Goal: Task Accomplishment & Management: Use online tool/utility

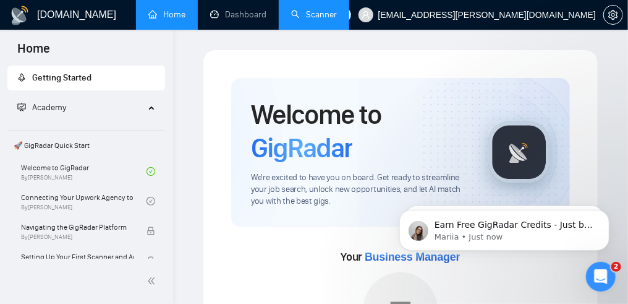
click at [333, 15] on link "Scanner" at bounding box center [314, 14] width 46 height 11
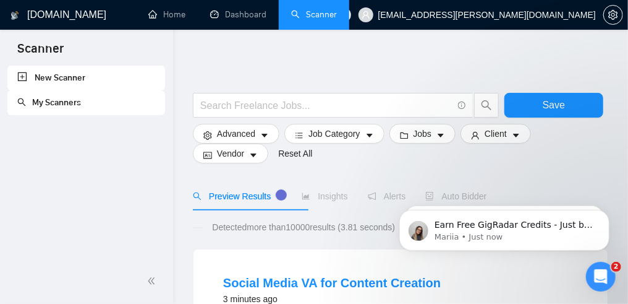
click at [81, 101] on link "My Scanners" at bounding box center [49, 102] width 64 height 11
click at [602, 270] on icon "Open Intercom Messenger" at bounding box center [599, 275] width 20 height 20
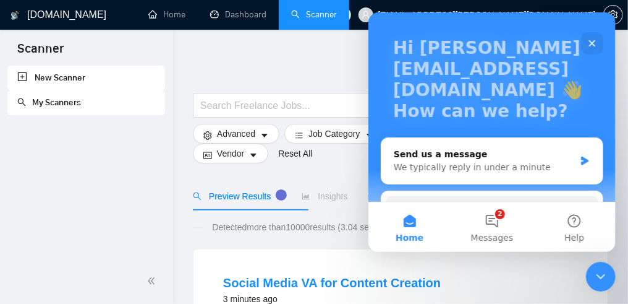
scroll to position [61, 0]
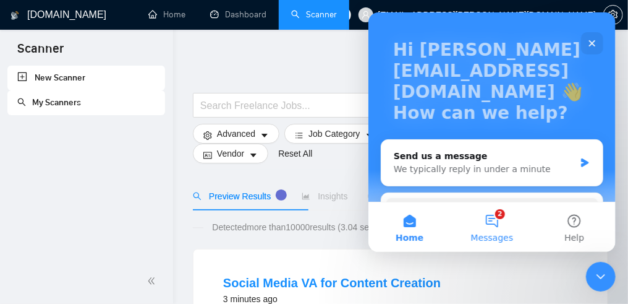
click at [501, 236] on span "Messages" at bounding box center [492, 237] width 43 height 9
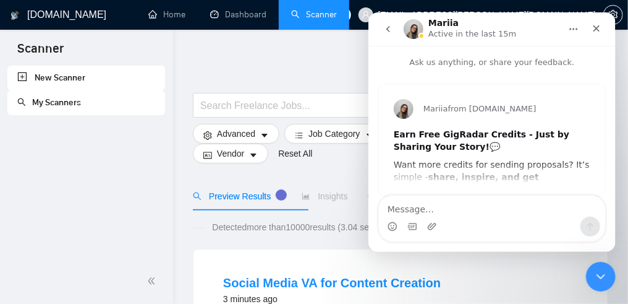
scroll to position [27, 0]
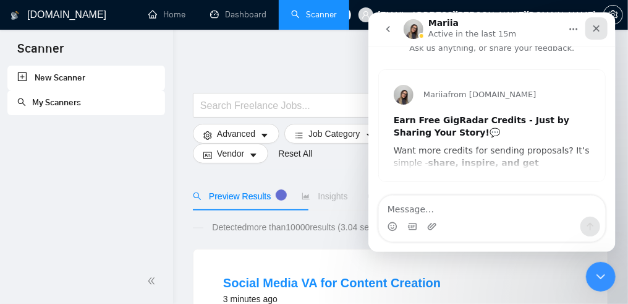
click at [596, 27] on icon "Close" at bounding box center [596, 28] width 10 height 10
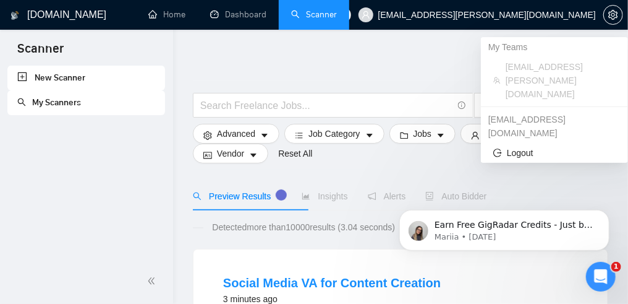
scroll to position [0, 0]
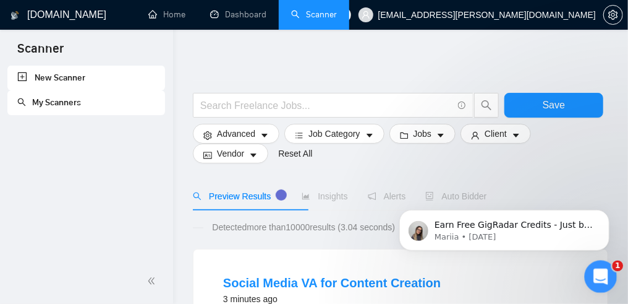
click at [597, 275] on icon "Open Intercom Messenger" at bounding box center [599, 275] width 20 height 20
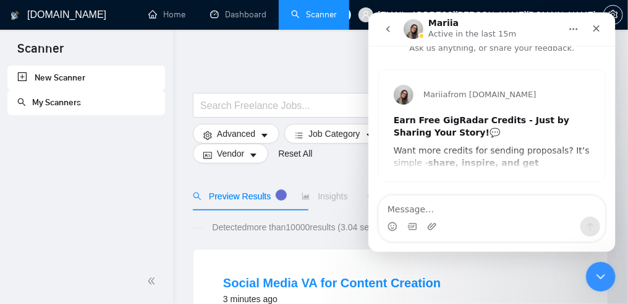
scroll to position [27, 0]
click at [391, 27] on icon "go back" at bounding box center [388, 29] width 10 height 10
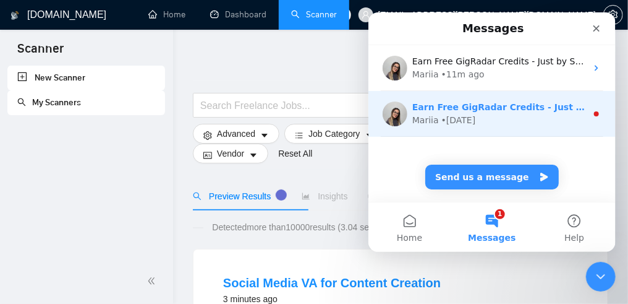
click at [436, 118] on div "Mariia" at bounding box center [425, 119] width 27 height 13
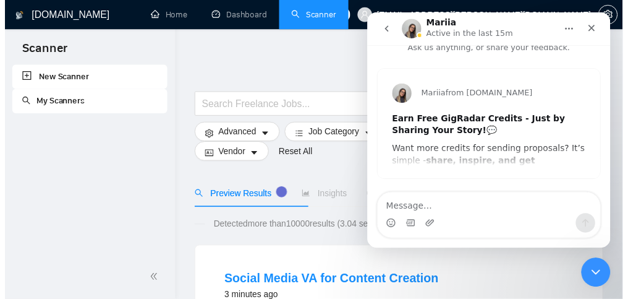
scroll to position [27, 0]
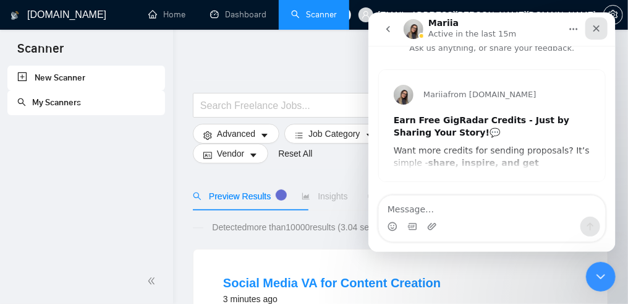
click at [603, 26] on div "Close" at bounding box center [596, 28] width 22 height 22
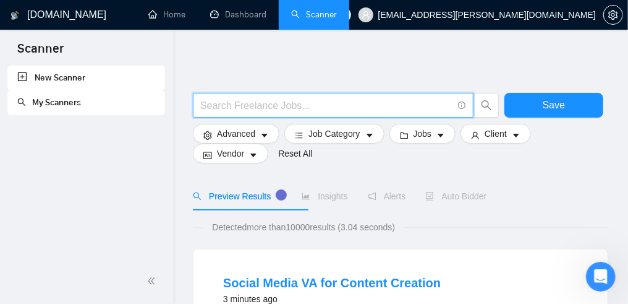
click at [241, 109] on input "text" at bounding box center [326, 105] width 252 height 15
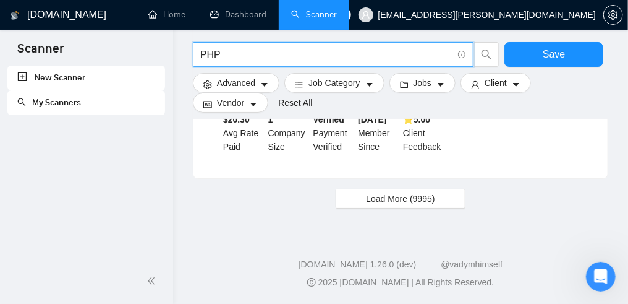
scroll to position [1830, 0]
type input "P"
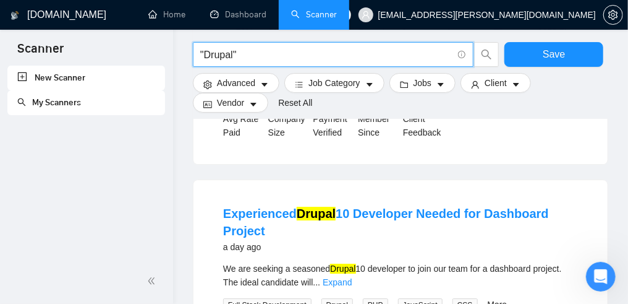
scroll to position [1225, 0]
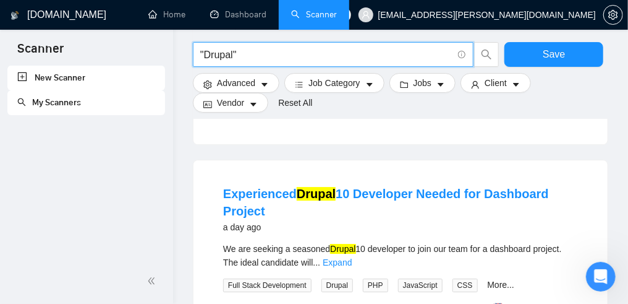
click at [243, 55] on input ""Drupal"" at bounding box center [326, 54] width 252 height 15
click at [261, 55] on input ""Drupal"" at bounding box center [326, 54] width 252 height 15
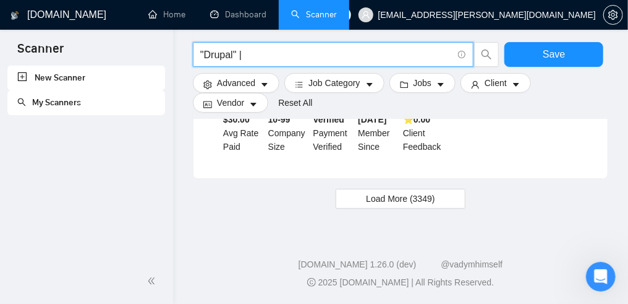
scroll to position [1930, 0]
type input """
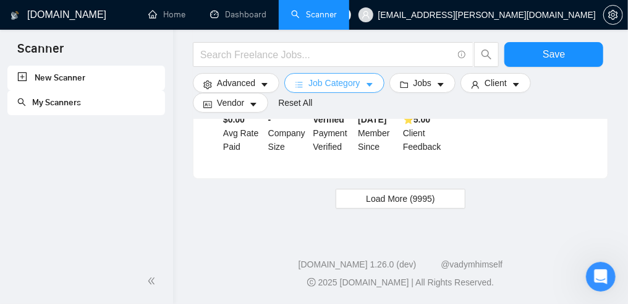
click at [374, 88] on icon "caret-down" at bounding box center [369, 84] width 9 height 9
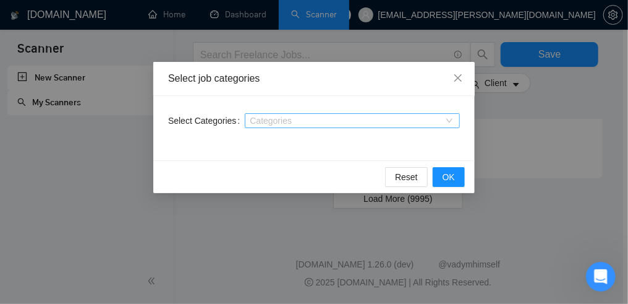
click at [450, 122] on div "Categories" at bounding box center [352, 120] width 215 height 15
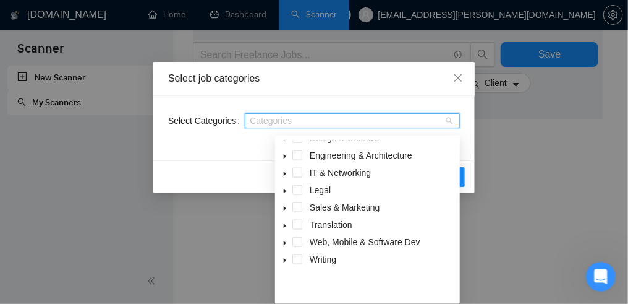
scroll to position [1967, 0]
click at [459, 76] on icon "close" at bounding box center [458, 78] width 10 height 10
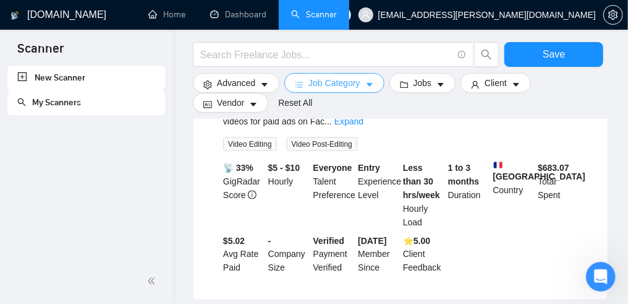
scroll to position [557, 0]
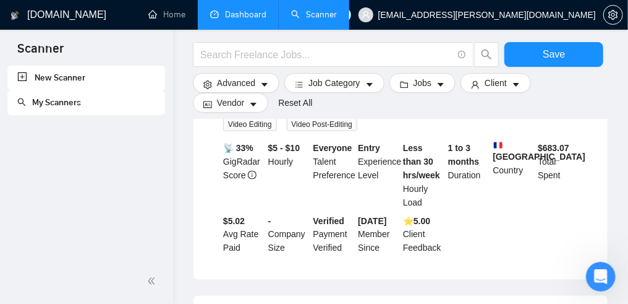
click at [257, 16] on link "Dashboard" at bounding box center [238, 14] width 56 height 11
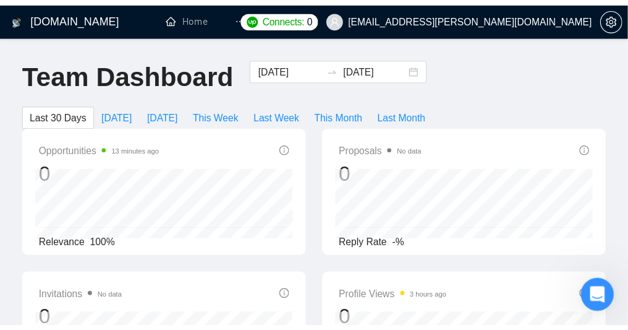
scroll to position [1, 0]
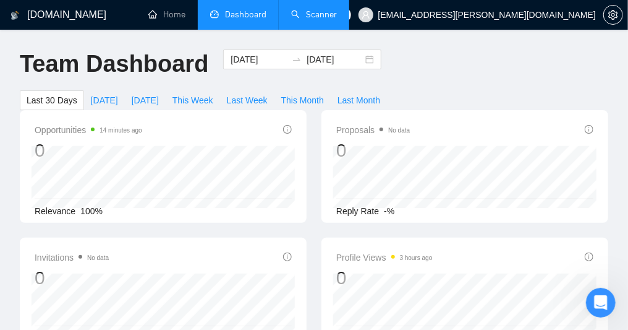
click at [337, 13] on link "Scanner" at bounding box center [314, 14] width 46 height 11
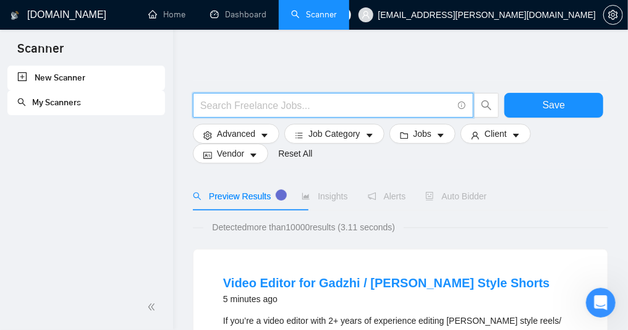
click at [285, 108] on input "text" at bounding box center [326, 105] width 252 height 15
click at [221, 105] on input "text" at bounding box center [326, 105] width 252 height 15
click at [252, 113] on input "text" at bounding box center [326, 105] width 252 height 15
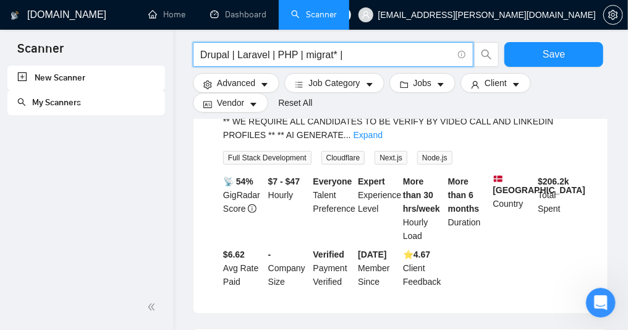
scroll to position [223, 0]
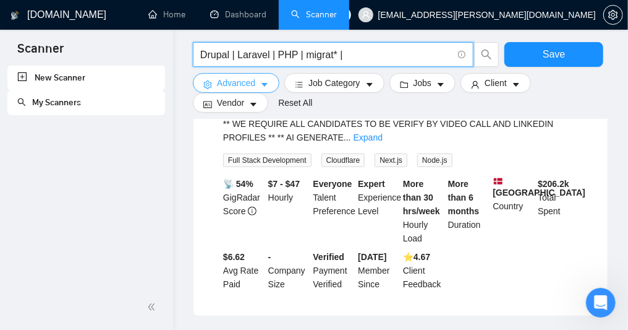
type input "Drupal | Laravel | PHP | migrat* |"
click at [269, 89] on icon "caret-down" at bounding box center [264, 84] width 9 height 9
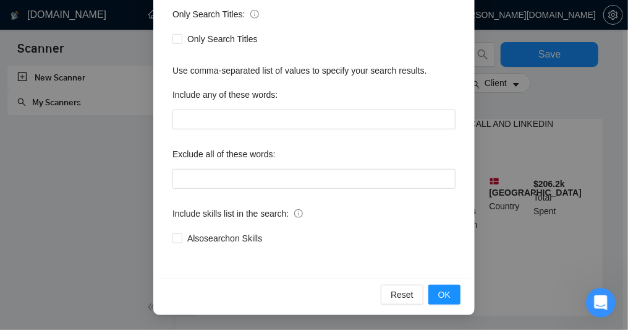
scroll to position [260, 0]
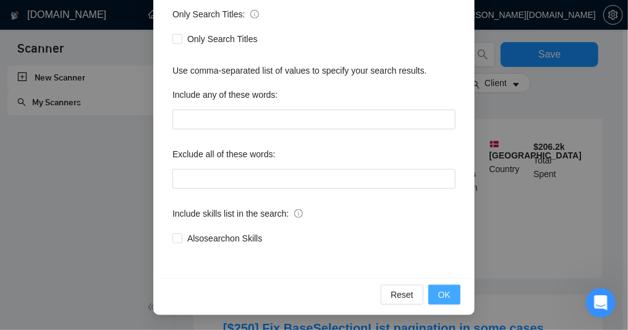
click at [429, 297] on button "OK" at bounding box center [445, 294] width 32 height 20
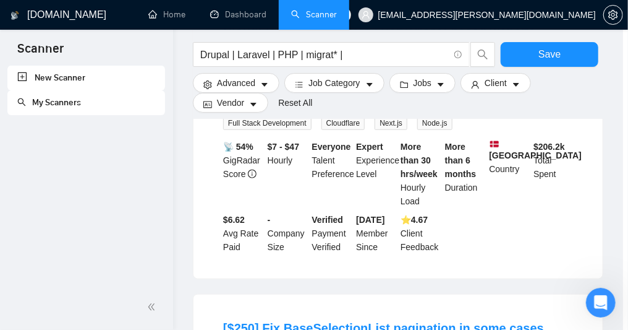
scroll to position [162, 0]
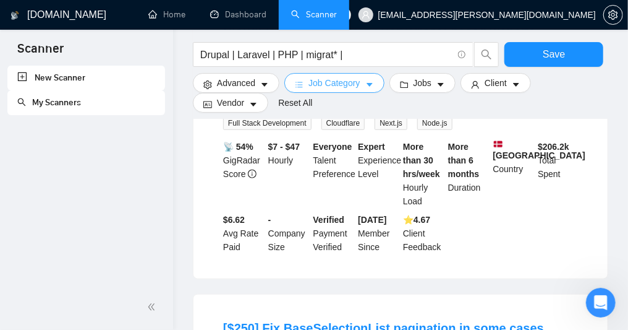
click at [374, 89] on icon "caret-down" at bounding box center [369, 84] width 9 height 9
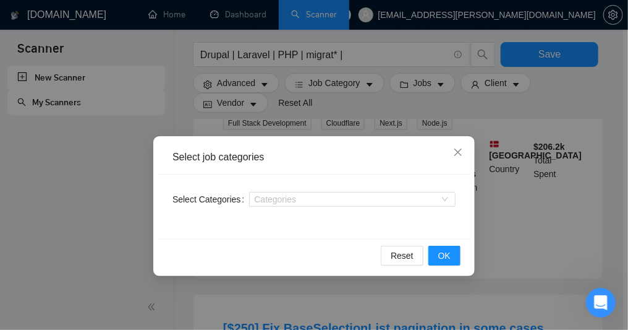
click at [487, 90] on div "Select job categories Select Categories Categories Reset OK" at bounding box center [314, 165] width 628 height 330
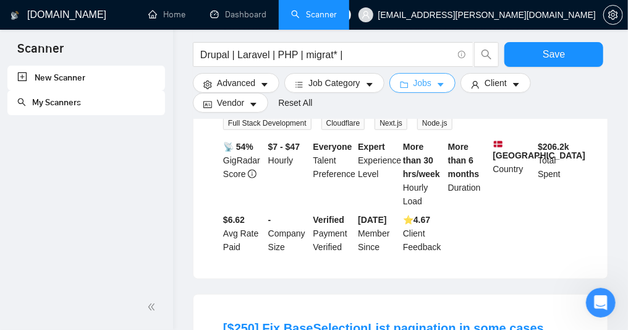
click at [444, 87] on icon "caret-down" at bounding box center [441, 85] width 6 height 4
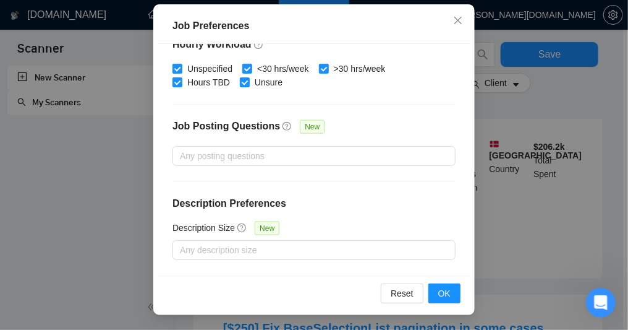
scroll to position [0, 0]
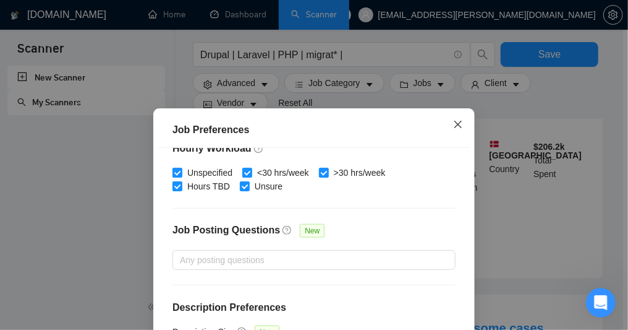
click at [453, 126] on icon "close" at bounding box center [458, 124] width 10 height 10
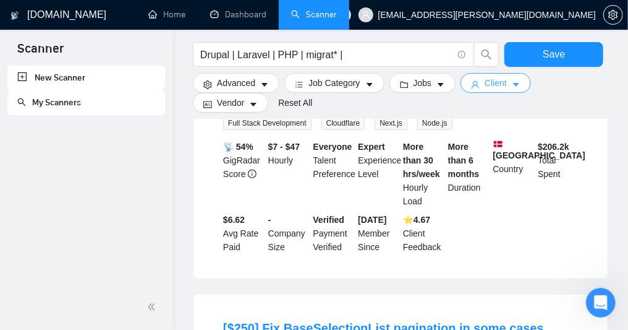
click at [521, 89] on icon "caret-down" at bounding box center [516, 84] width 9 height 9
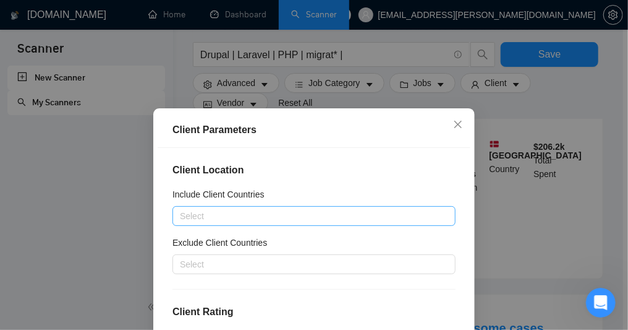
click at [219, 221] on div at bounding box center [308, 215] width 265 height 15
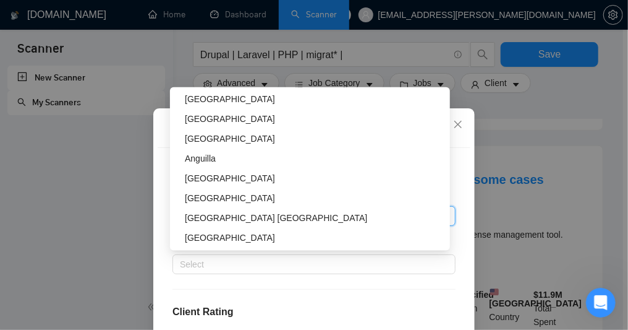
scroll to position [2734, 0]
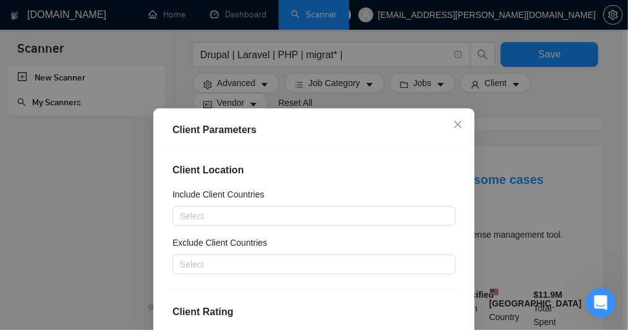
click at [502, 257] on div "Client Parameters Client Location Include Client Countries Select Exclude Clien…" at bounding box center [314, 165] width 628 height 330
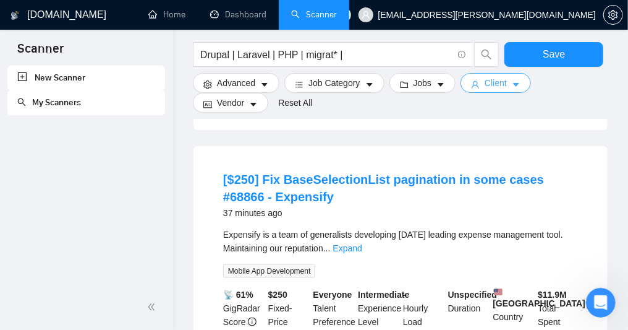
click at [507, 83] on span "Client" at bounding box center [496, 83] width 22 height 14
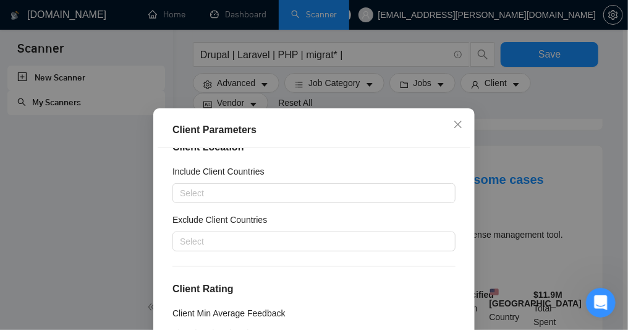
scroll to position [0, 0]
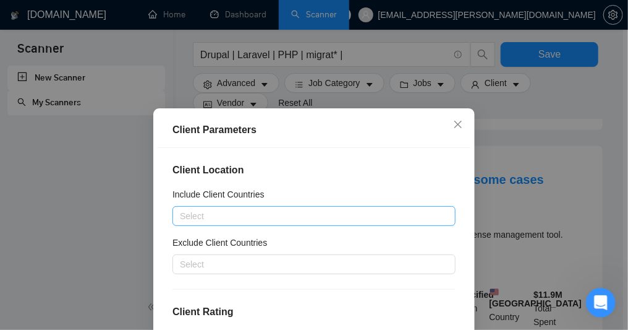
click at [265, 219] on div at bounding box center [308, 215] width 265 height 15
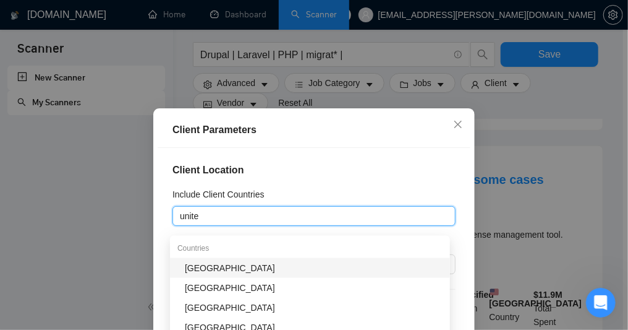
type input "united"
click at [263, 268] on div "[GEOGRAPHIC_DATA]" at bounding box center [314, 268] width 258 height 14
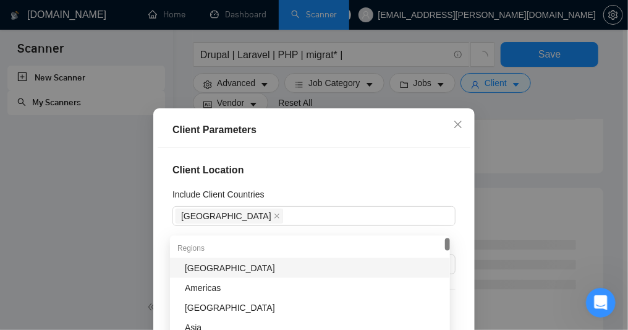
click at [455, 270] on div "Client Location Include Client Countries [GEOGRAPHIC_DATA] Exclude Client Count…" at bounding box center [314, 263] width 313 height 231
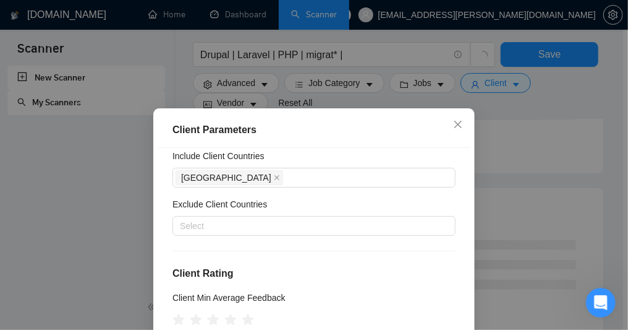
scroll to position [74, 0]
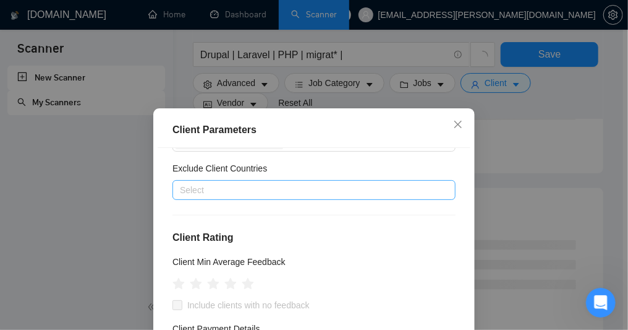
click at [274, 197] on div at bounding box center [308, 189] width 265 height 15
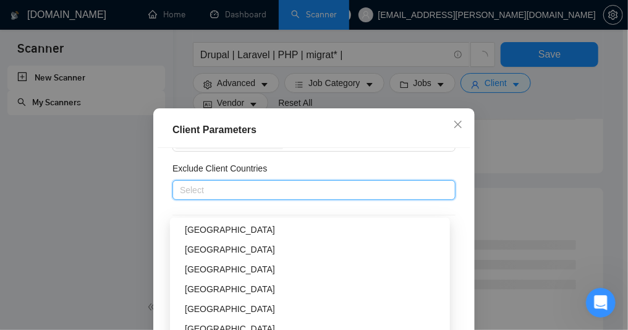
scroll to position [891, 0]
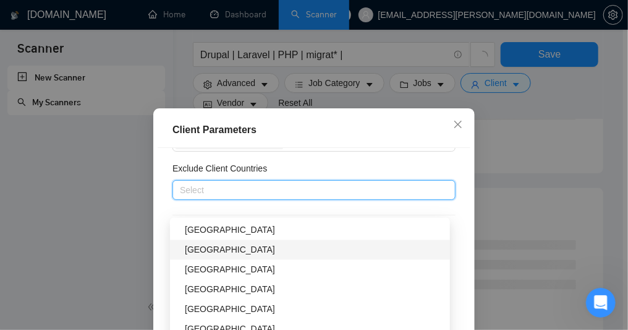
click at [114, 221] on div "Client Parameters Client Location Include Client Countries [GEOGRAPHIC_DATA] Ex…" at bounding box center [314, 165] width 628 height 330
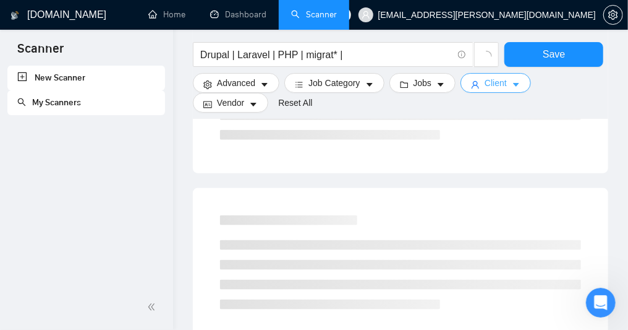
click at [519, 87] on icon "caret-down" at bounding box center [516, 85] width 6 height 4
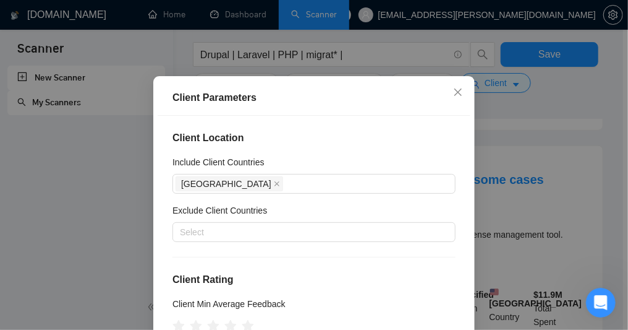
scroll to position [32, 0]
click at [455, 93] on icon "close" at bounding box center [458, 92] width 7 height 7
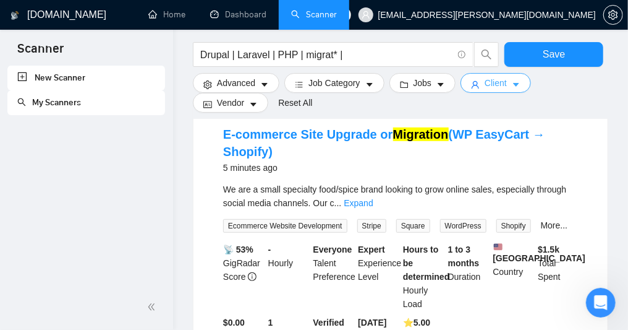
scroll to position [0, 0]
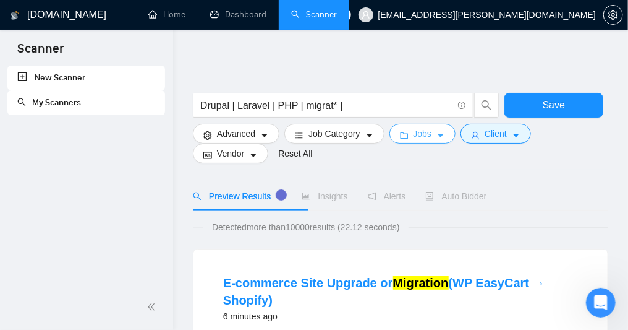
click at [445, 140] on icon "caret-down" at bounding box center [441, 135] width 9 height 9
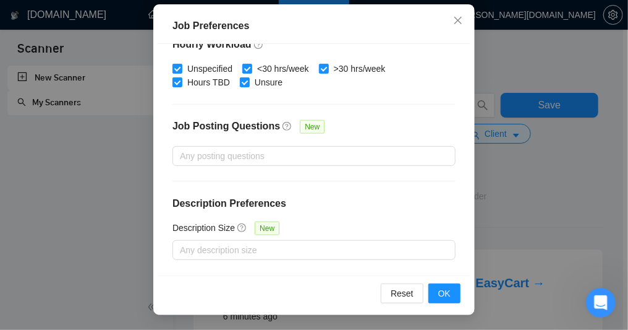
scroll to position [106, 0]
click at [430, 299] on button "OK" at bounding box center [445, 293] width 32 height 20
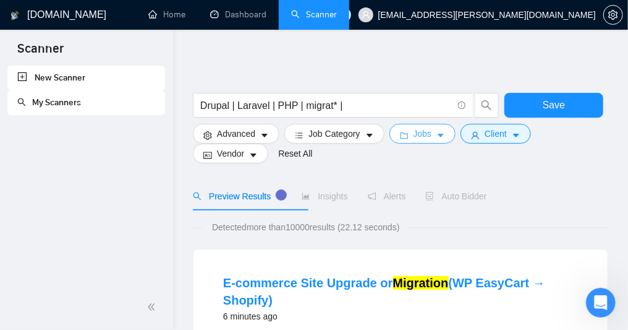
scroll to position [0, 0]
click at [445, 137] on icon "caret-down" at bounding box center [441, 135] width 9 height 9
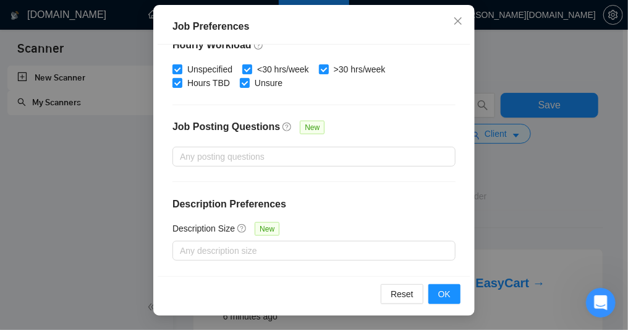
scroll to position [106, 0]
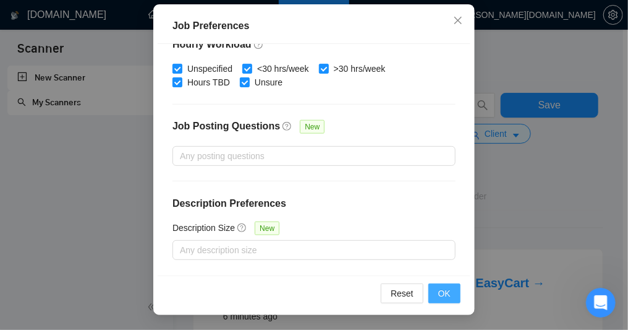
click at [438, 295] on span "OK" at bounding box center [444, 293] width 12 height 14
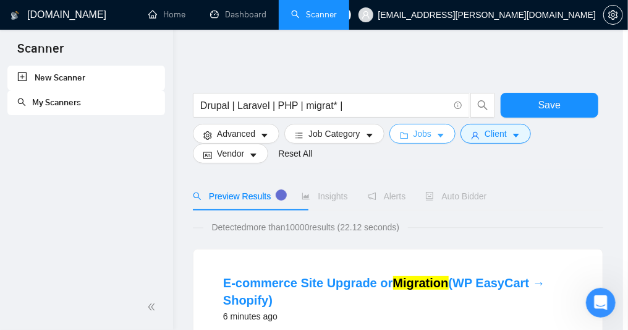
scroll to position [0, 0]
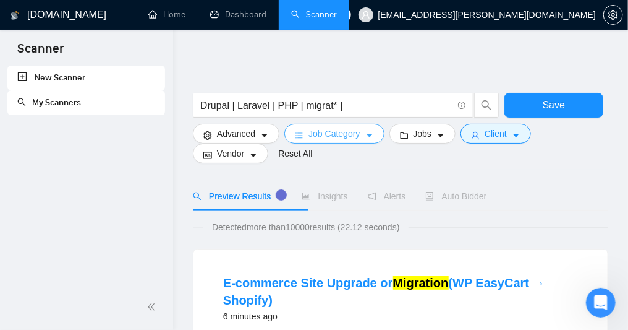
click at [374, 139] on icon "caret-down" at bounding box center [369, 135] width 9 height 9
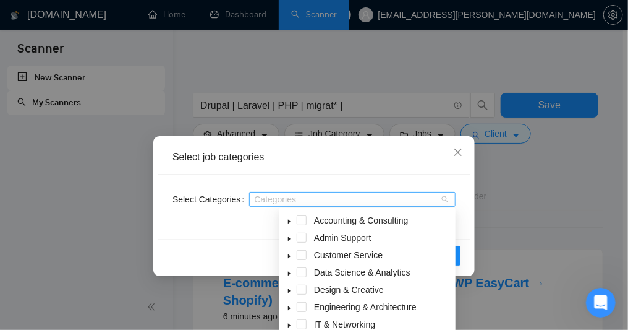
click at [441, 201] on div "Categories" at bounding box center [352, 199] width 207 height 15
click at [456, 150] on icon "close" at bounding box center [458, 152] width 10 height 10
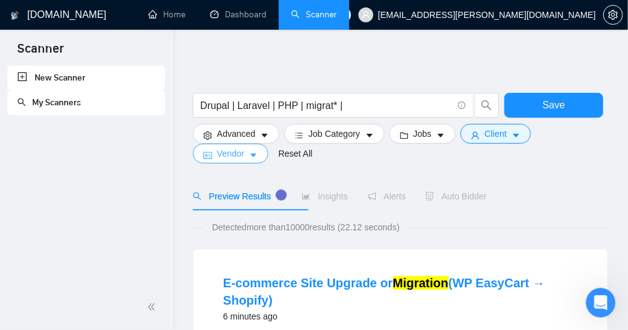
click at [257, 157] on icon "caret-down" at bounding box center [254, 155] width 6 height 4
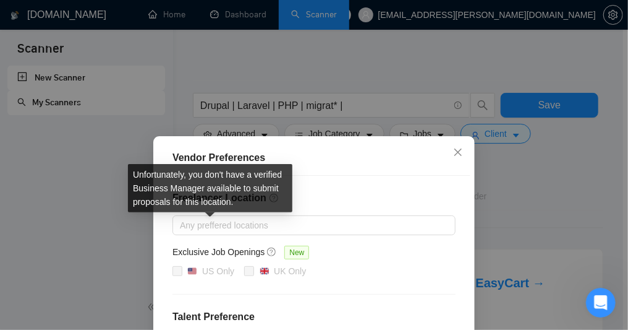
click at [176, 276] on span at bounding box center [178, 271] width 10 height 10
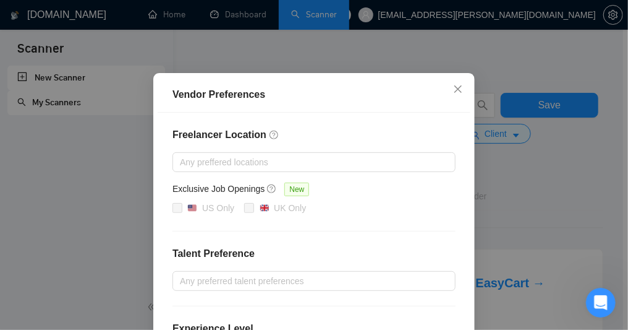
scroll to position [37, 0]
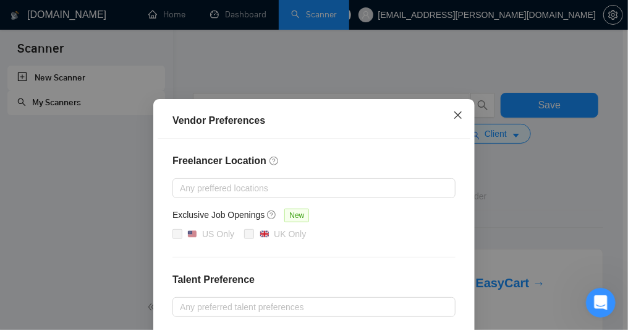
click at [456, 116] on icon "close" at bounding box center [458, 114] width 7 height 7
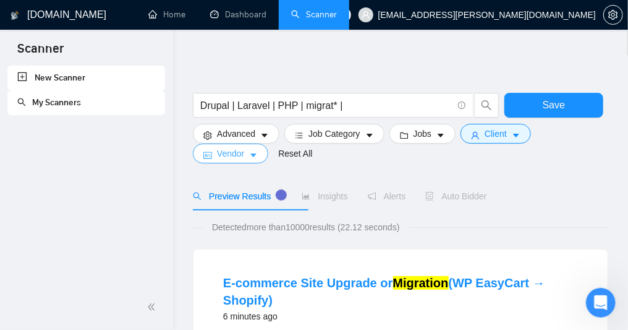
scroll to position [1, 0]
click at [599, 303] on div "Open Intercom Messenger" at bounding box center [599, 300] width 41 height 41
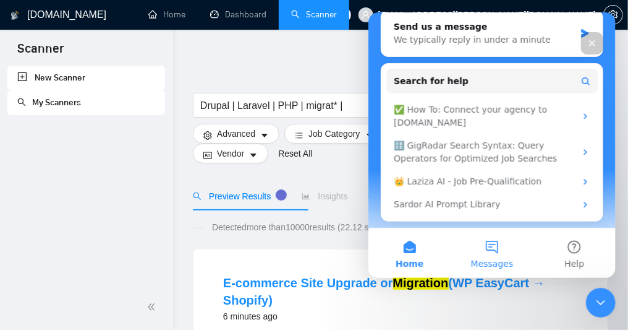
scroll to position [183, 0]
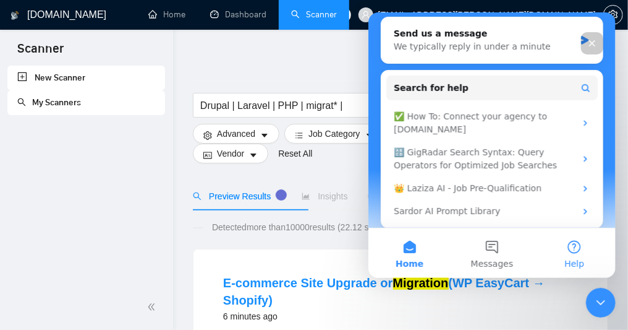
click at [575, 246] on button "Help" at bounding box center [574, 252] width 82 height 49
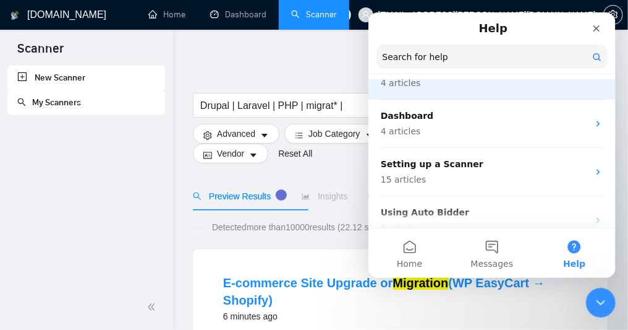
scroll to position [0, 0]
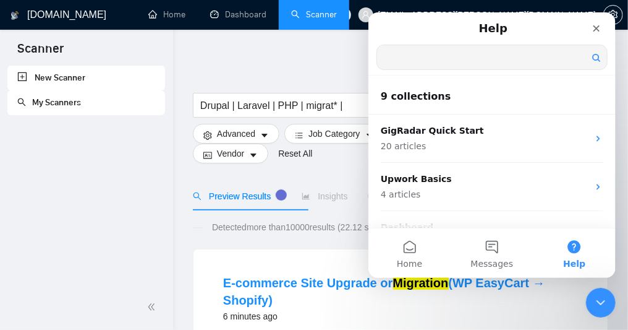
click at [454, 60] on input "Search for help" at bounding box center [492, 57] width 230 height 24
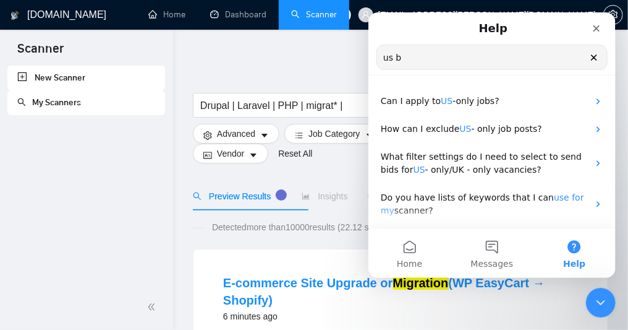
click at [454, 60] on input "us b" at bounding box center [492, 57] width 230 height 24
click at [454, 60] on input "us business manag" at bounding box center [492, 57] width 230 height 24
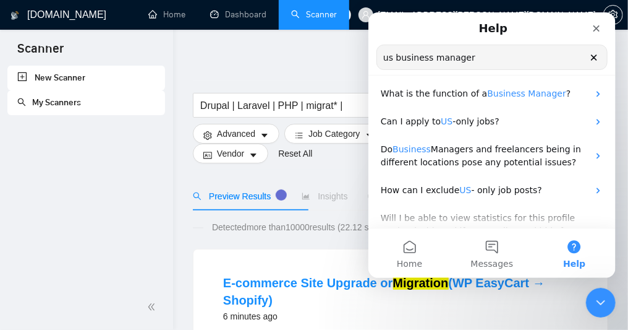
scroll to position [260, 0]
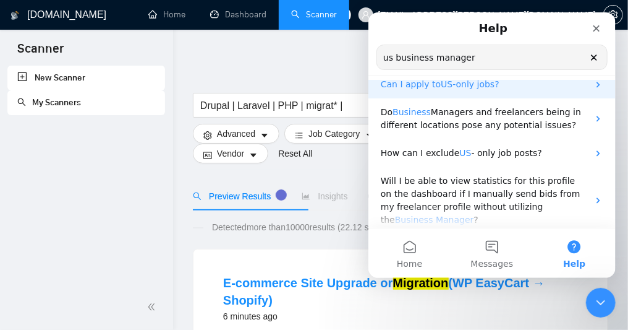
type input "us business manager"
click at [555, 90] on p "Can I apply to US -only jobs?" at bounding box center [484, 83] width 208 height 13
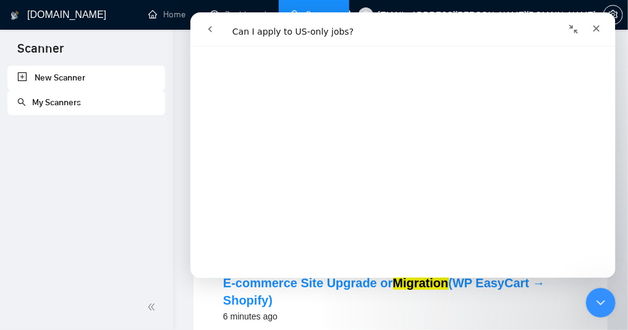
scroll to position [1931, 0]
click at [597, 28] on icon "Close" at bounding box center [596, 28] width 7 height 7
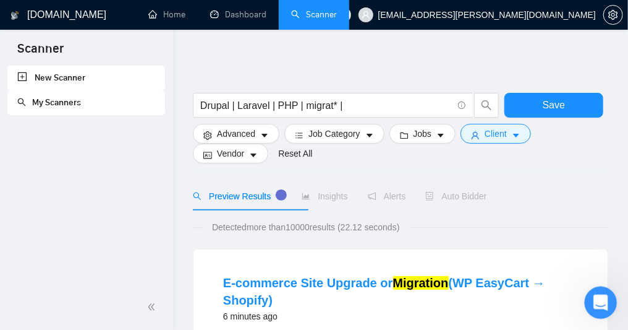
click at [591, 302] on icon "Open Intercom Messenger" at bounding box center [599, 301] width 20 height 20
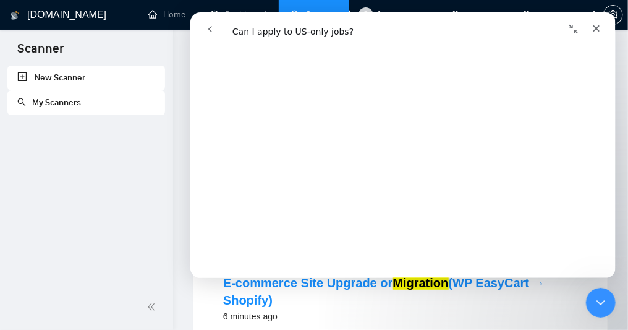
click at [213, 28] on icon "go back" at bounding box center [210, 29] width 10 height 10
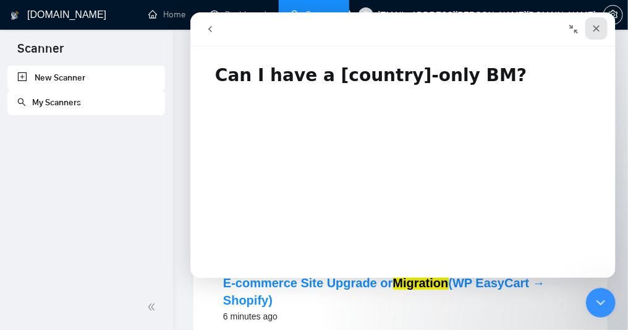
click at [594, 25] on icon "Close" at bounding box center [596, 28] width 7 height 7
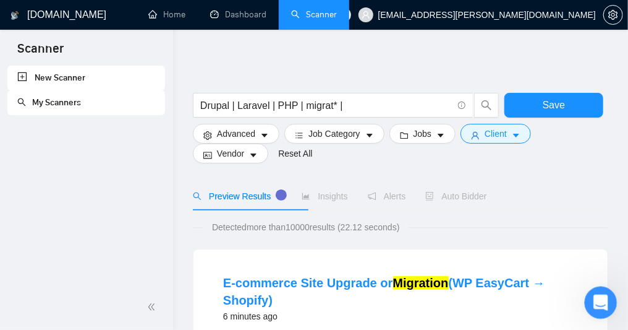
click at [592, 303] on div "Open Intercom Messenger" at bounding box center [599, 300] width 41 height 41
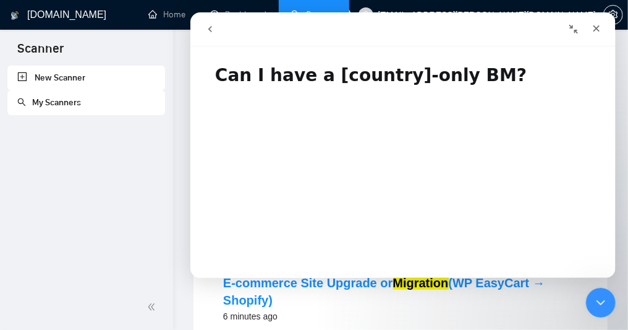
click at [210, 26] on icon "go back" at bounding box center [210, 28] width 4 height 6
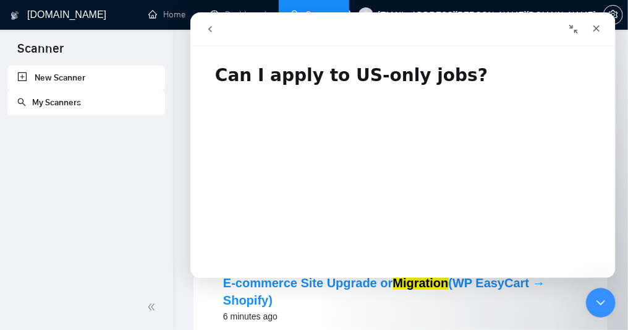
click at [210, 26] on icon "go back" at bounding box center [210, 28] width 4 height 6
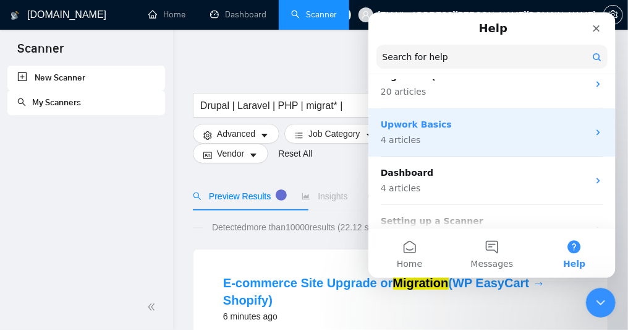
scroll to position [0, 0]
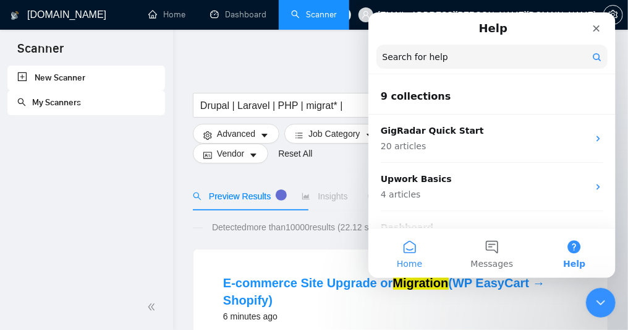
click at [403, 253] on button "Home" at bounding box center [409, 252] width 82 height 49
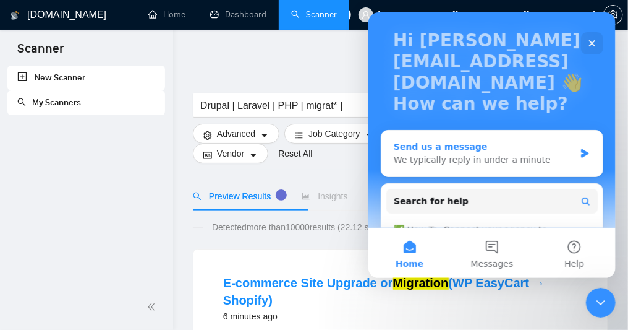
scroll to position [74, 0]
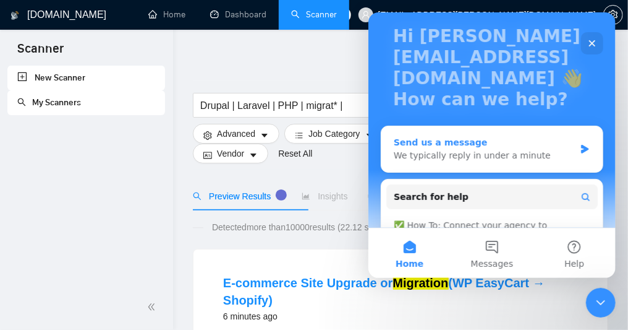
click at [476, 148] on div "We typically reply in under a minute" at bounding box center [483, 154] width 181 height 13
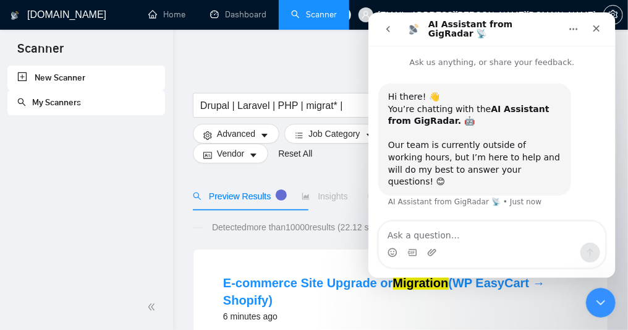
scroll to position [54, 0]
click at [434, 233] on textarea "Ask a question…" at bounding box center [491, 231] width 226 height 21
type textarea "How to setup us-only BM"
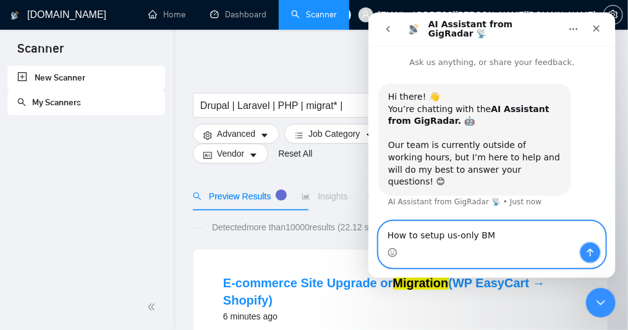
click at [589, 254] on icon "Send a message…" at bounding box center [590, 252] width 10 height 10
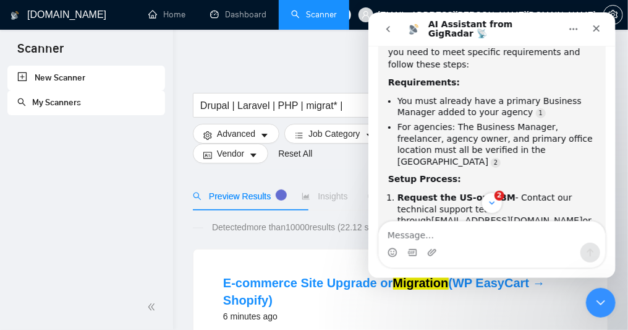
scroll to position [0, 0]
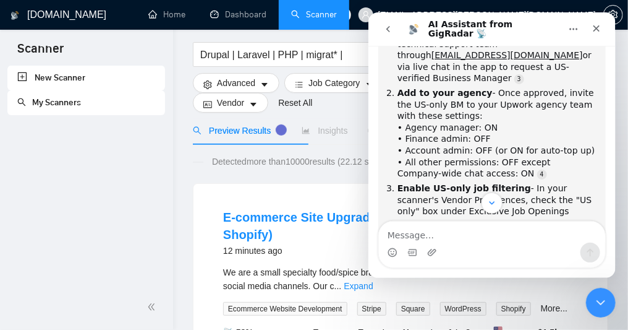
scroll to position [408, 0]
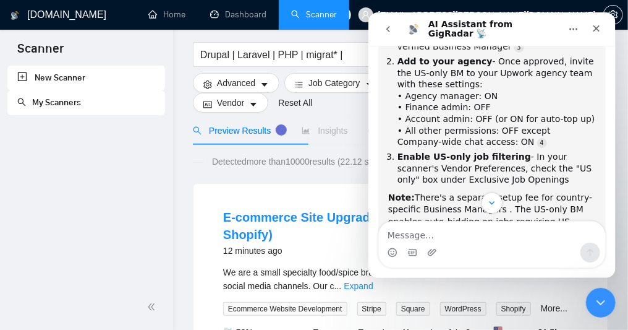
click at [497, 28] on link "[EMAIL_ADDRESS][DOMAIN_NAME]" at bounding box center [507, 23] width 152 height 10
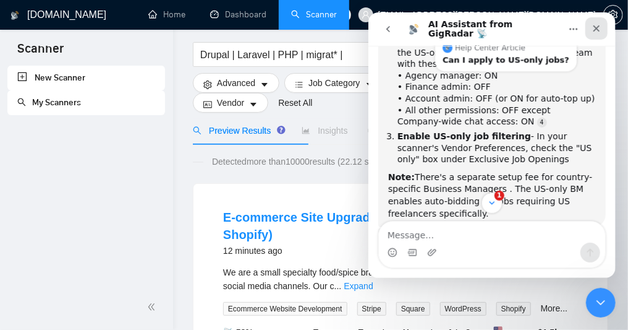
click at [596, 28] on icon "Close" at bounding box center [596, 28] width 7 height 7
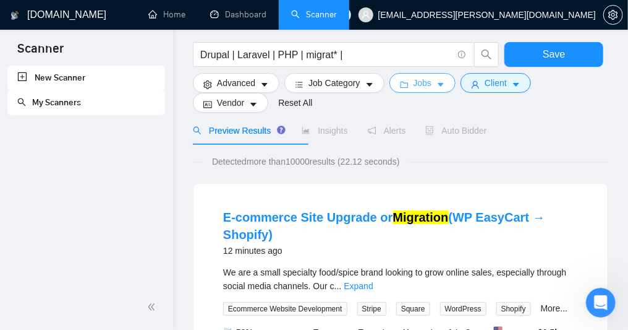
click at [432, 85] on span "Jobs" at bounding box center [423, 83] width 19 height 14
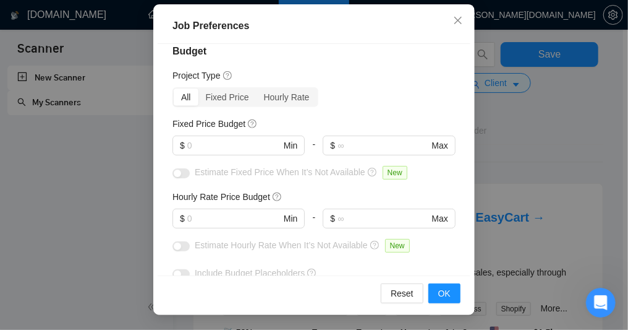
scroll to position [37, 0]
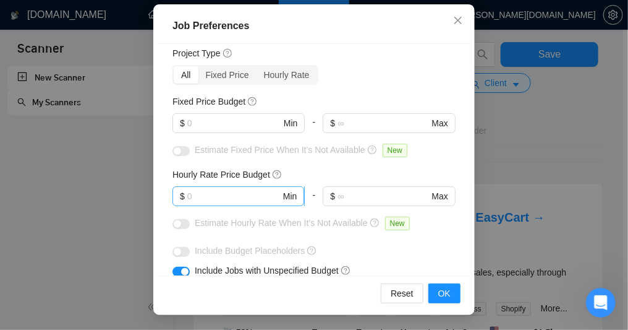
click at [217, 203] on input "text" at bounding box center [233, 196] width 93 height 14
type input "7"
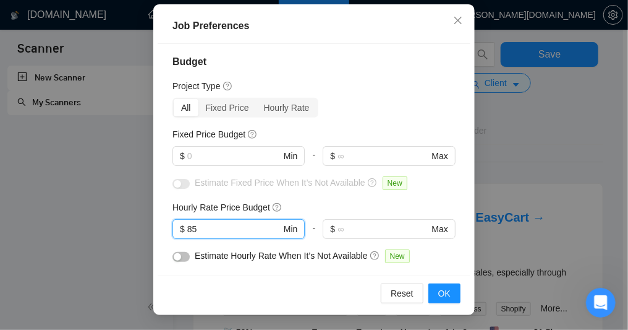
scroll to position [0, 0]
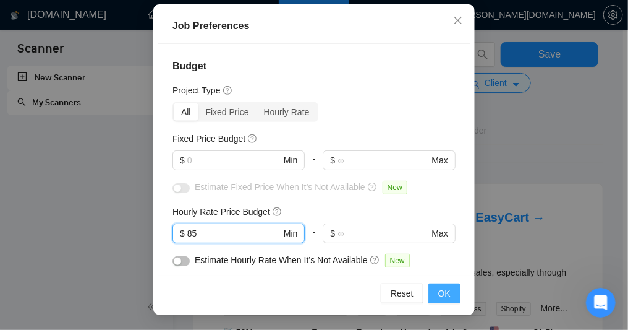
type input "85"
click at [445, 292] on span "OK" at bounding box center [444, 293] width 12 height 14
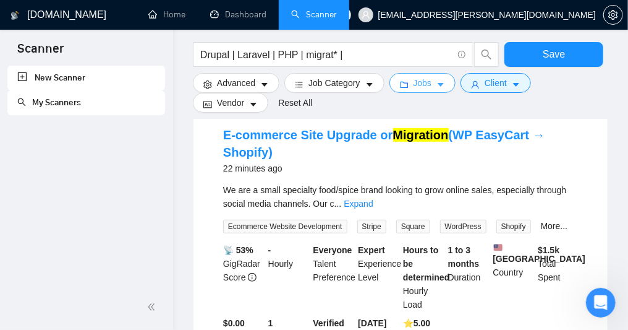
scroll to position [74, 0]
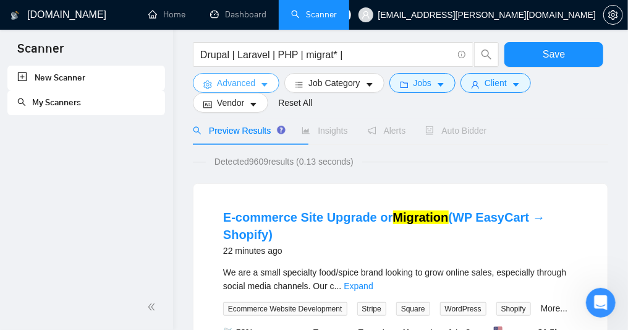
click at [276, 88] on button "Advanced" at bounding box center [236, 83] width 87 height 20
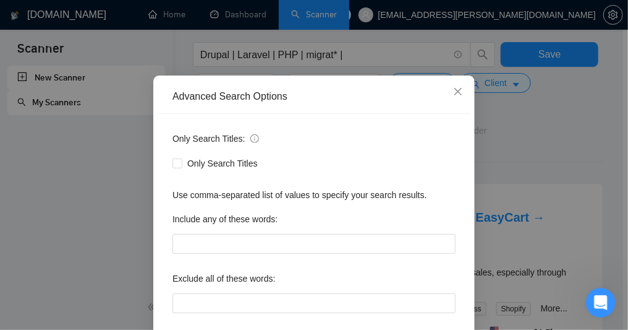
scroll to position [111, 0]
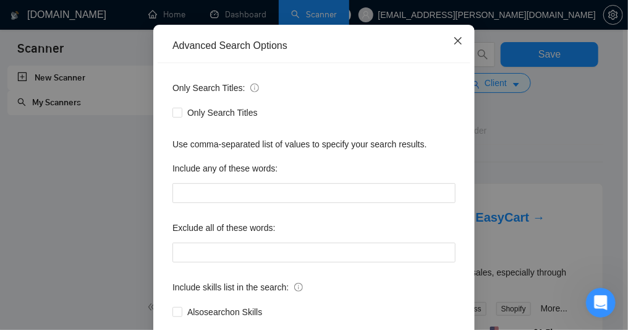
click at [455, 41] on icon "close" at bounding box center [458, 40] width 7 height 7
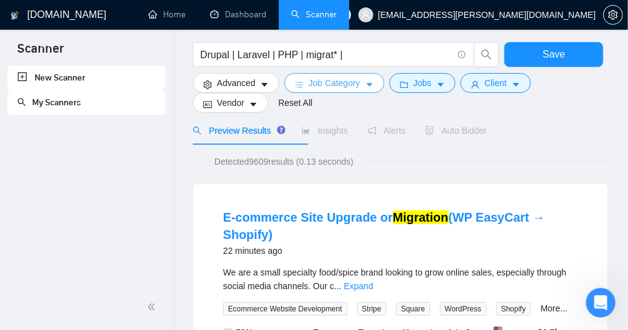
click at [374, 89] on icon "caret-down" at bounding box center [369, 84] width 9 height 9
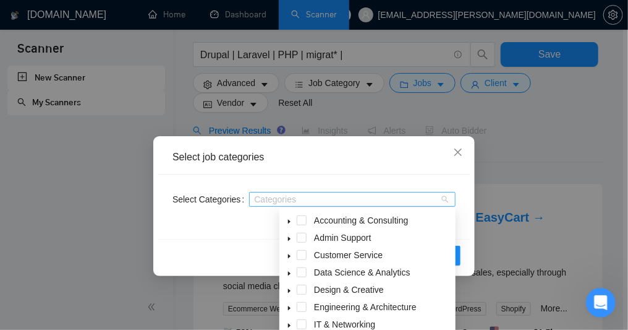
click at [450, 203] on div "Categories" at bounding box center [352, 199] width 207 height 15
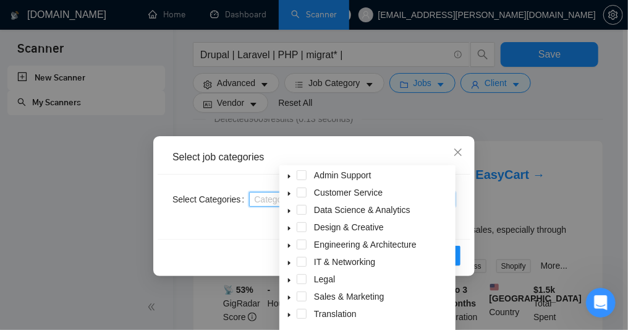
scroll to position [37, 0]
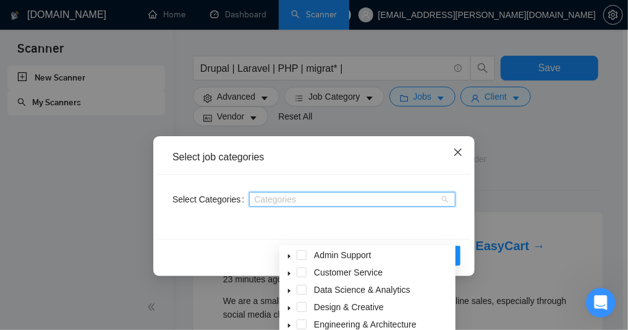
click at [460, 152] on icon "close" at bounding box center [458, 152] width 10 height 10
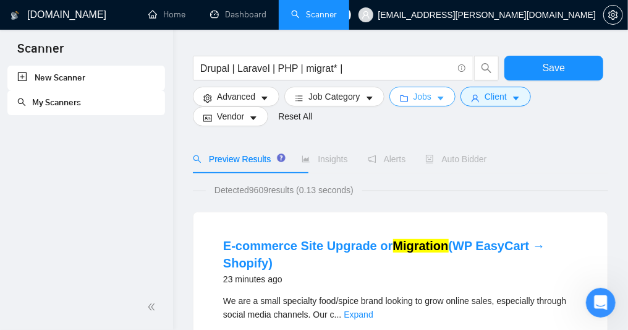
click at [445, 98] on span "caret-down" at bounding box center [441, 97] width 9 height 9
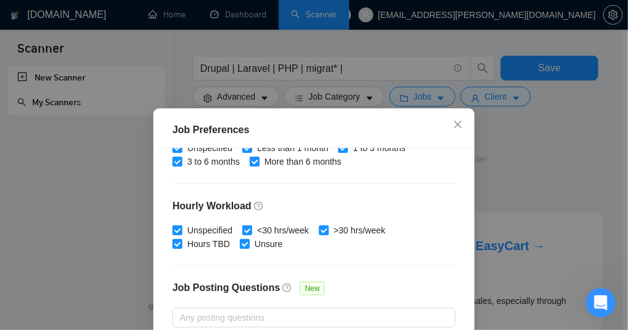
scroll to position [408, 0]
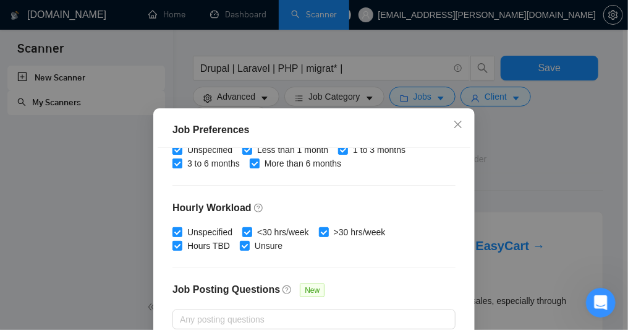
click at [178, 153] on input "Unspecified" at bounding box center [177, 149] width 9 height 9
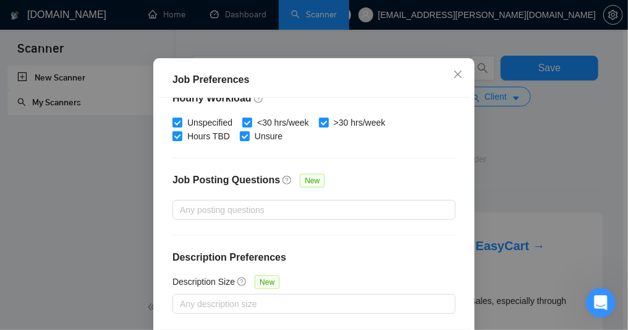
scroll to position [106, 0]
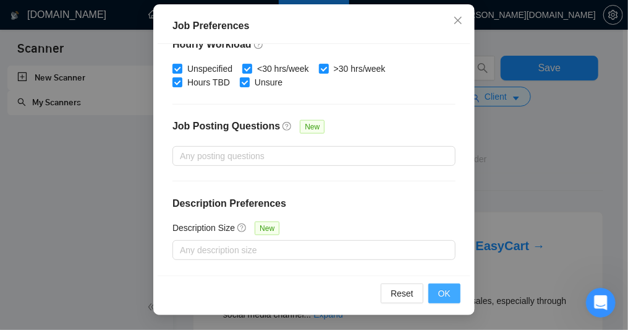
click at [438, 293] on span "OK" at bounding box center [444, 293] width 12 height 14
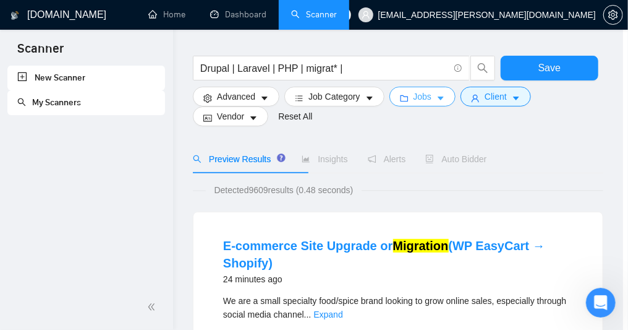
scroll to position [0, 0]
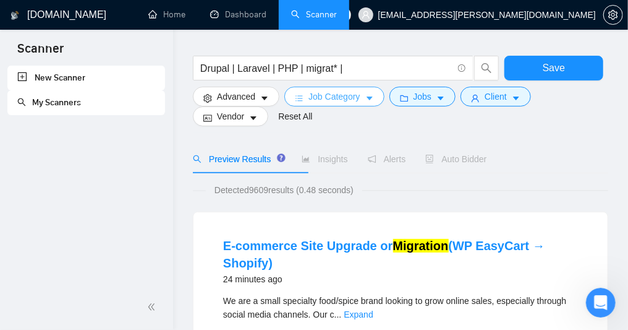
click at [374, 103] on icon "caret-down" at bounding box center [369, 98] width 9 height 9
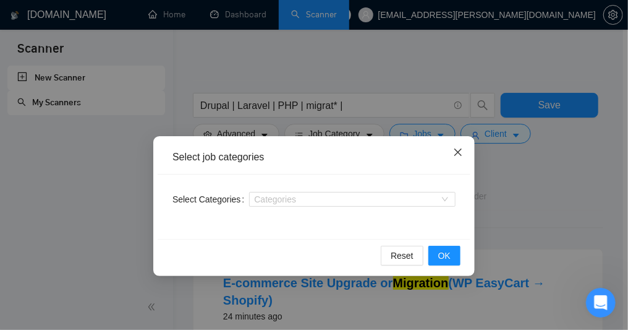
click at [460, 152] on icon "close" at bounding box center [458, 151] width 7 height 7
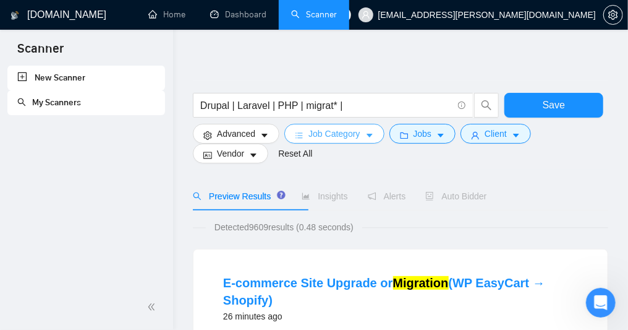
click at [373, 137] on icon "caret-down" at bounding box center [370, 136] width 6 height 4
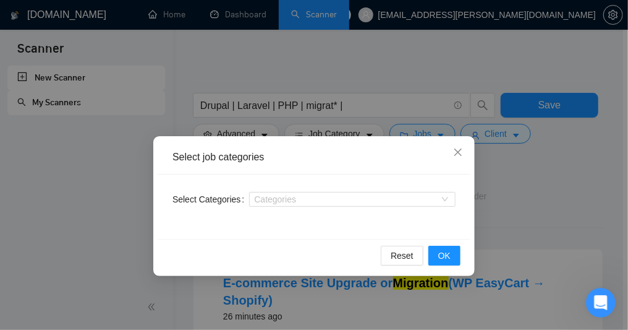
click at [489, 160] on div "Select job categories Select Categories Categories Reset OK" at bounding box center [314, 165] width 628 height 330
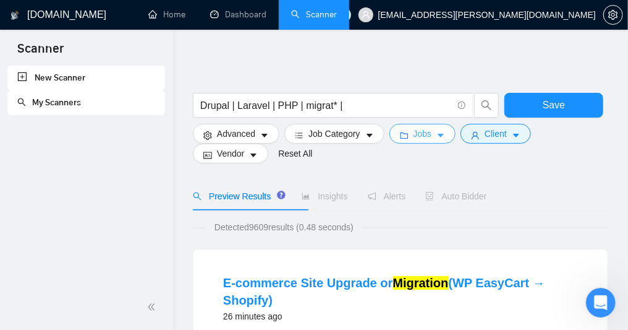
click at [432, 137] on span "Jobs" at bounding box center [423, 134] width 19 height 14
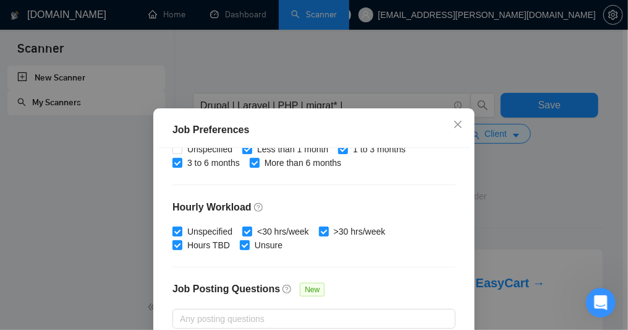
scroll to position [408, 0]
click at [176, 153] on input "Unspecified" at bounding box center [177, 149] width 9 height 9
checkbox input "true"
click at [175, 237] on span at bounding box center [178, 232] width 10 height 10
click at [175, 236] on input "Unspecified" at bounding box center [177, 231] width 9 height 9
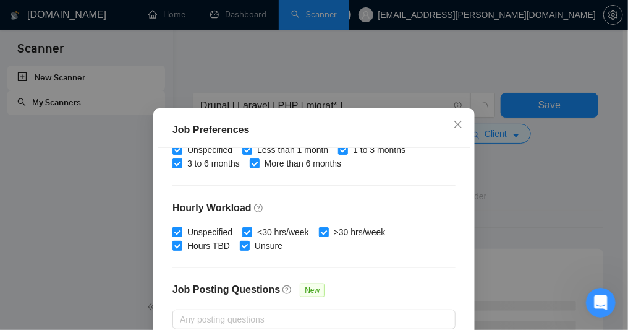
checkbox input "false"
click at [176, 153] on input "Unspecified" at bounding box center [177, 149] width 9 height 9
checkbox input "false"
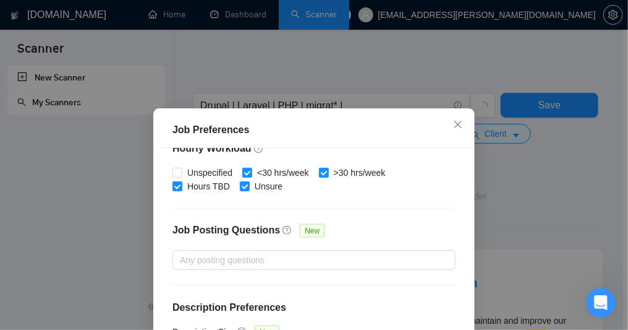
scroll to position [106, 0]
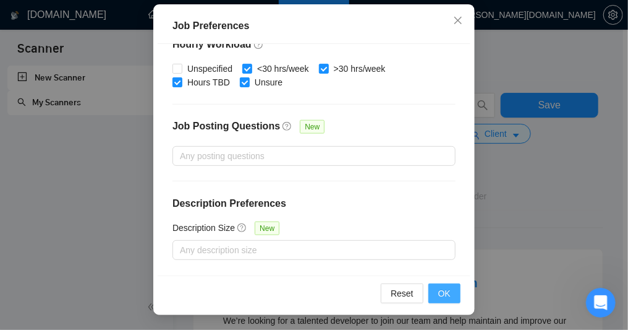
click at [438, 293] on span "OK" at bounding box center [444, 293] width 12 height 14
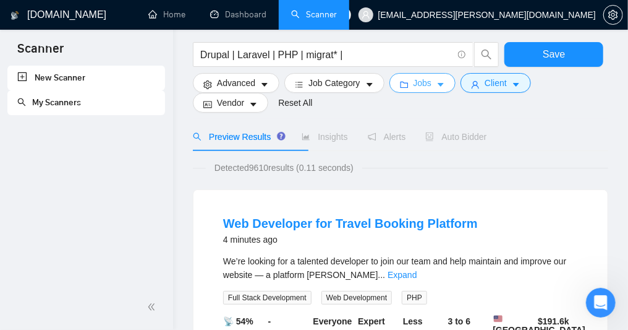
scroll to position [0, 0]
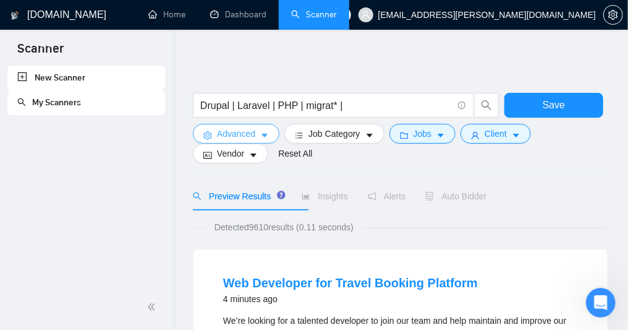
click at [269, 137] on icon "caret-down" at bounding box center [264, 135] width 9 height 9
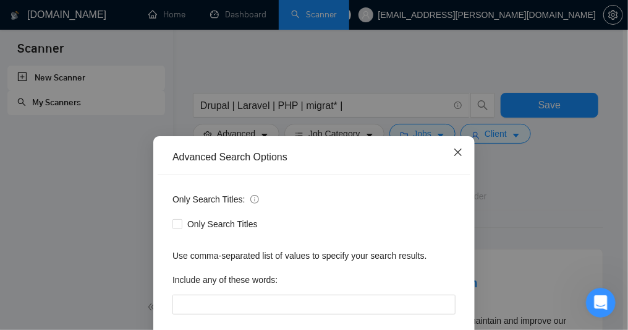
click at [457, 155] on icon "close" at bounding box center [458, 151] width 7 height 7
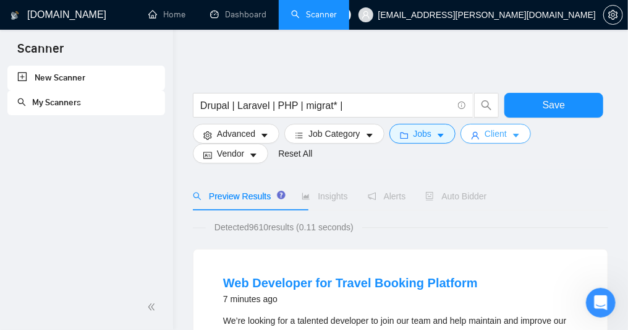
click at [507, 140] on span "Client" at bounding box center [496, 134] width 22 height 14
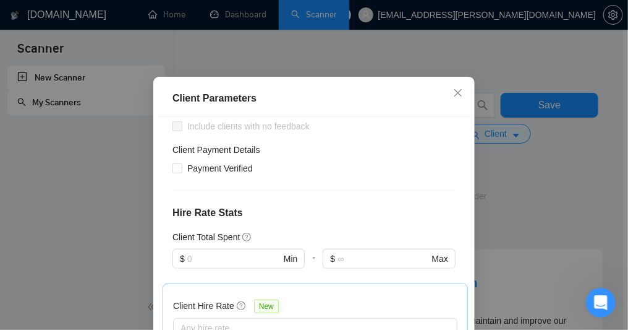
scroll to position [223, 0]
click at [177, 171] on input "Payment Verified" at bounding box center [177, 166] width 9 height 9
checkbox input "true"
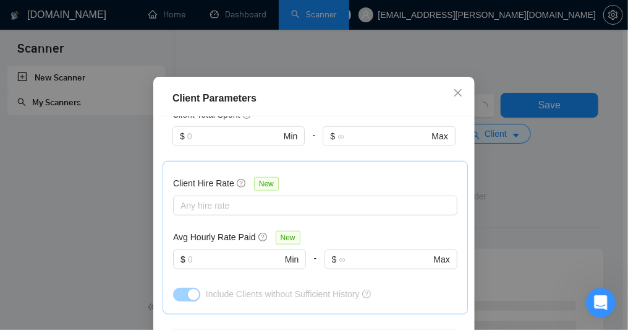
scroll to position [371, 0]
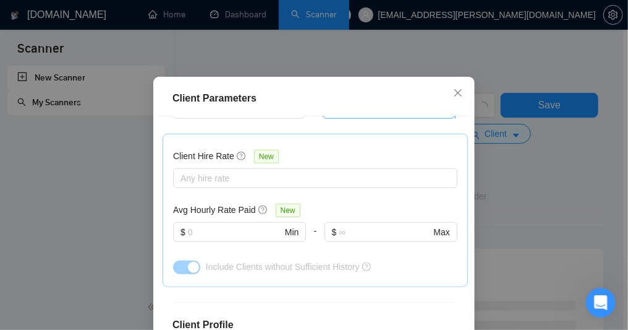
click at [365, 116] on input "text" at bounding box center [383, 109] width 91 height 14
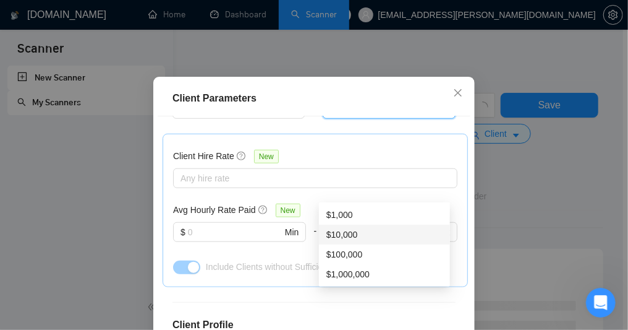
click at [359, 233] on div "$10,000" at bounding box center [385, 235] width 116 height 14
type input "10000"
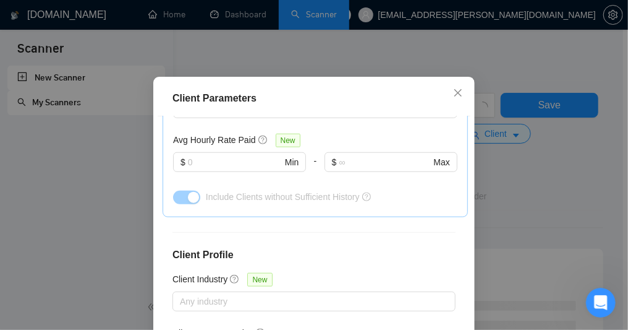
scroll to position [445, 0]
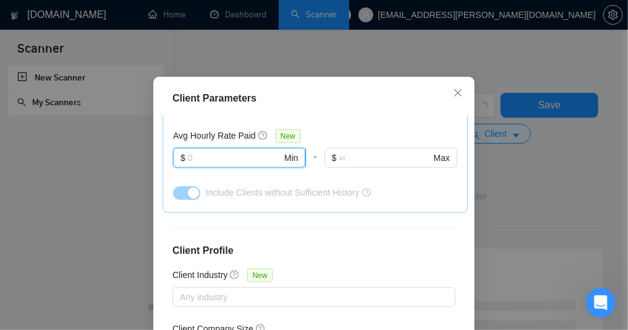
click at [242, 165] on input "text" at bounding box center [235, 158] width 94 height 14
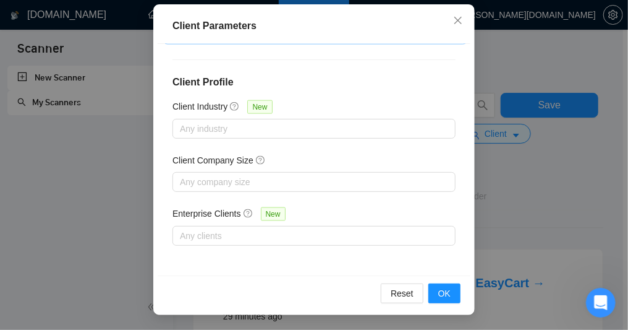
scroll to position [106, 0]
type input "80"
click at [450, 289] on button "OK" at bounding box center [445, 293] width 32 height 20
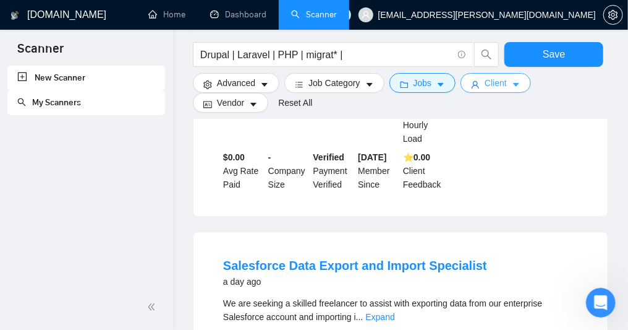
scroll to position [965, 0]
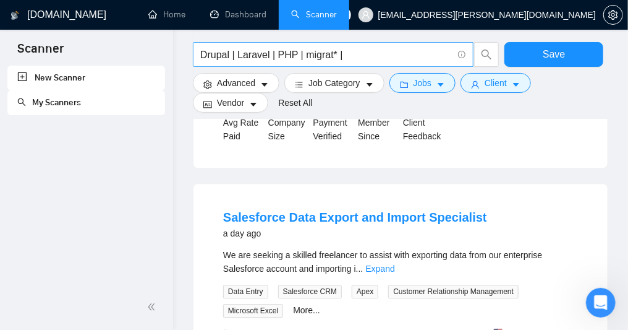
click at [414, 62] on input "Drupal | Laravel | PHP | migrat* |" at bounding box center [326, 54] width 252 height 15
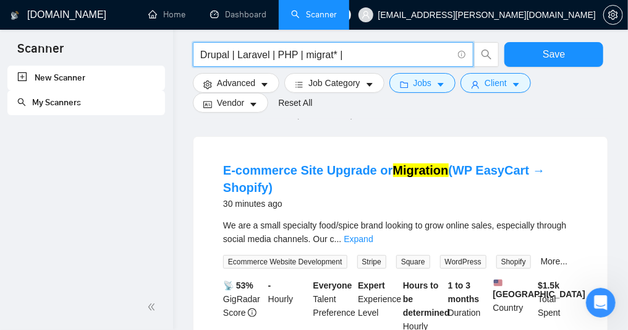
scroll to position [0, 0]
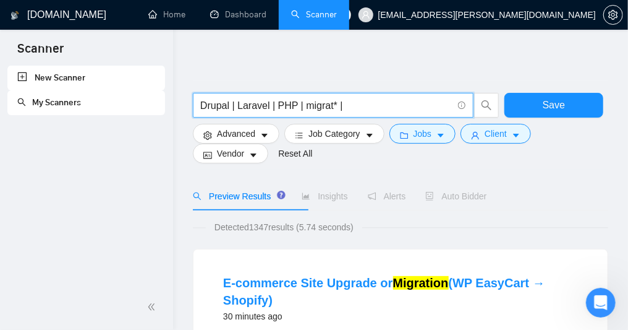
click at [257, 201] on span "Preview Results" at bounding box center [237, 196] width 89 height 10
click at [327, 111] on input "Drupal | Laravel | PHP | migrat* |" at bounding box center [326, 105] width 252 height 15
click at [297, 108] on input "Drupal | migrat* |" at bounding box center [326, 105] width 252 height 15
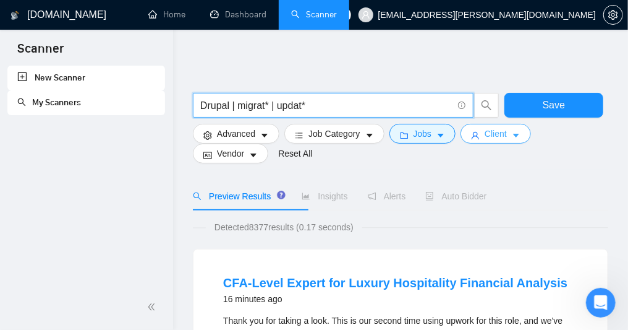
type input "Drupal | migrat* | updat*"
click at [521, 140] on icon "caret-down" at bounding box center [516, 135] width 9 height 9
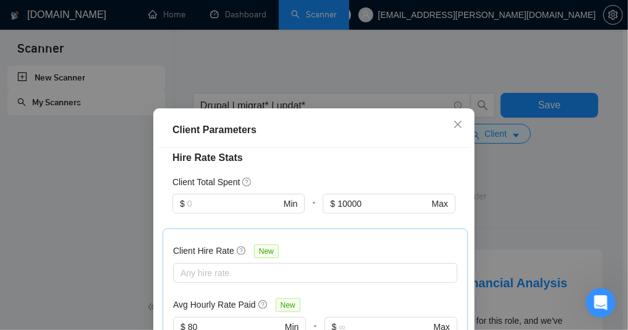
scroll to position [223, 0]
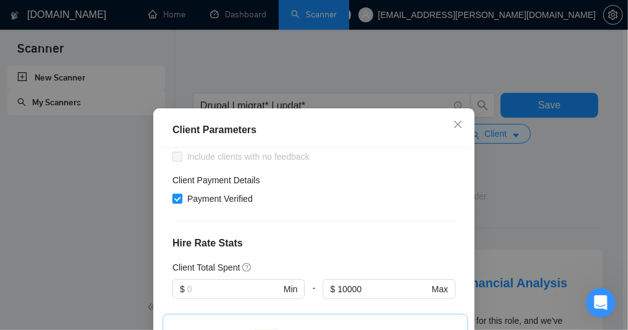
click at [178, 202] on input "Payment Verified" at bounding box center [177, 198] width 9 height 9
checkbox input "false"
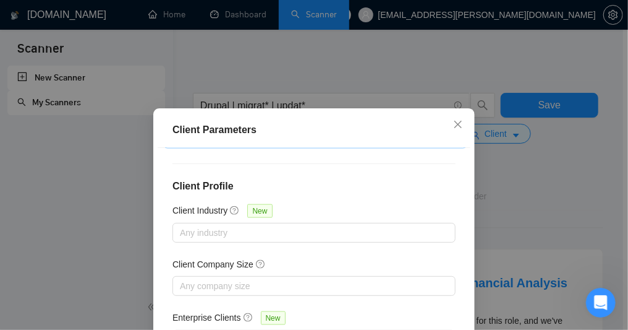
scroll to position [106, 0]
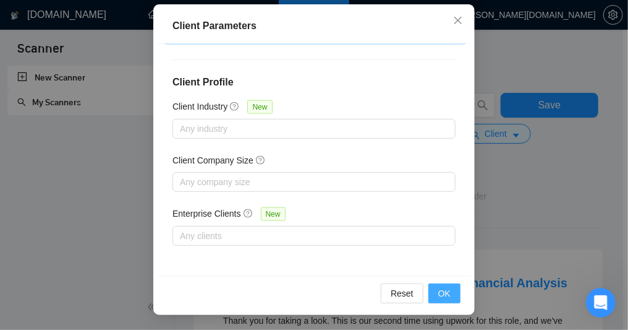
click at [438, 293] on span "OK" at bounding box center [444, 293] width 12 height 14
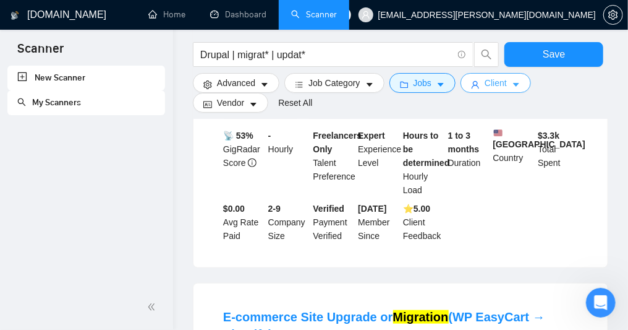
scroll to position [260, 0]
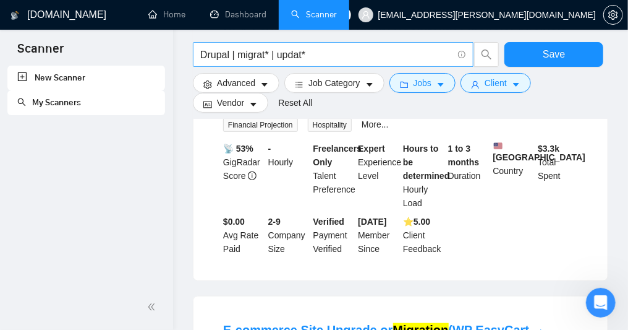
click at [335, 58] on input "Drupal | migrat* | updat*" at bounding box center [326, 54] width 252 height 15
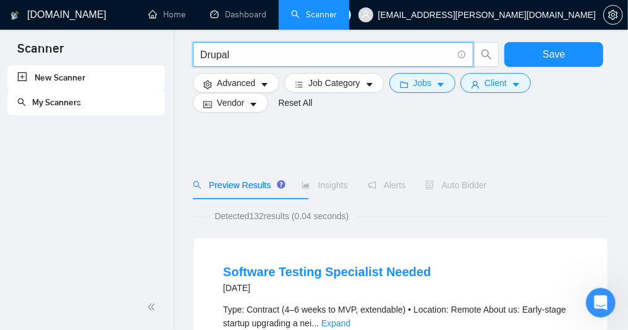
scroll to position [111, 0]
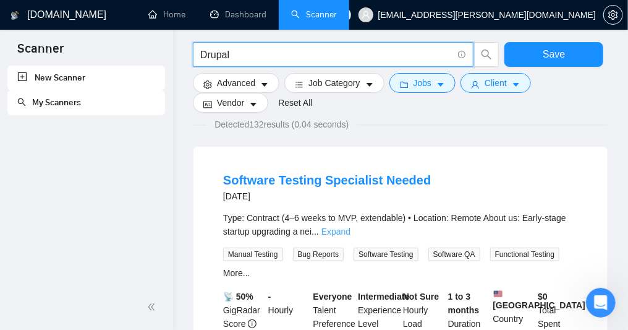
type input "Drupal"
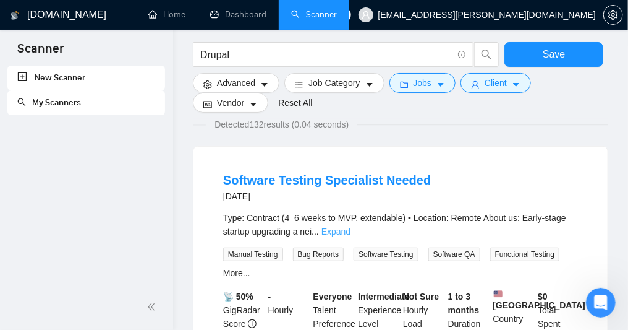
click at [351, 236] on link "Expand" at bounding box center [336, 231] width 29 height 10
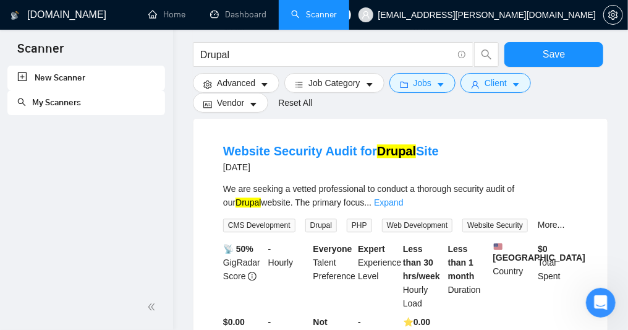
scroll to position [928, 0]
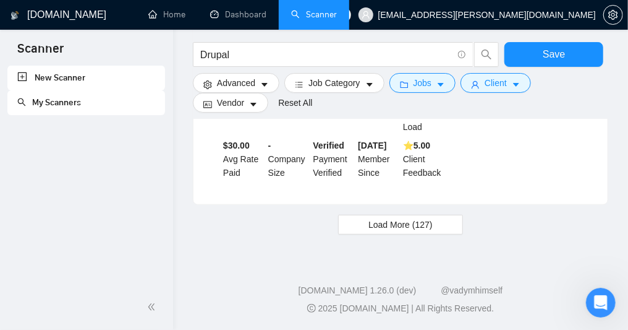
scroll to position [1696, 0]
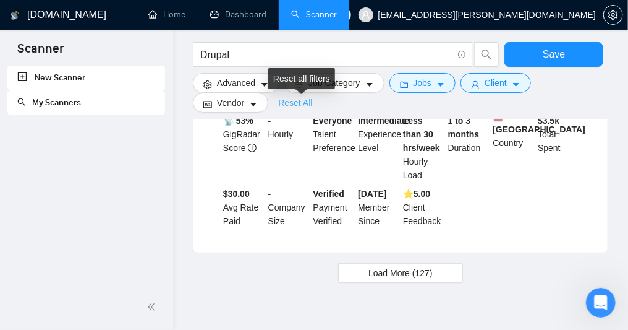
click at [307, 108] on link "Reset All" at bounding box center [295, 103] width 34 height 14
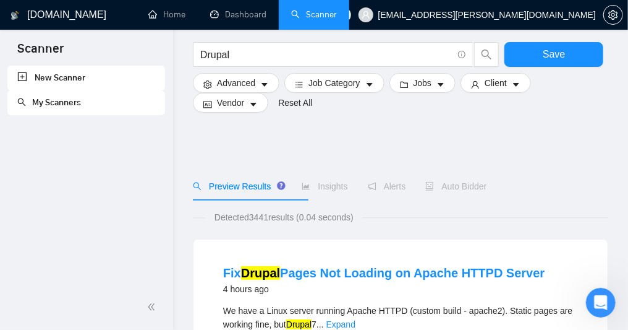
scroll to position [74, 0]
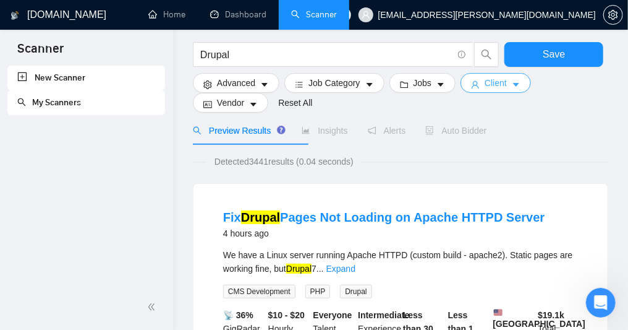
click at [507, 90] on span "Client" at bounding box center [496, 83] width 22 height 14
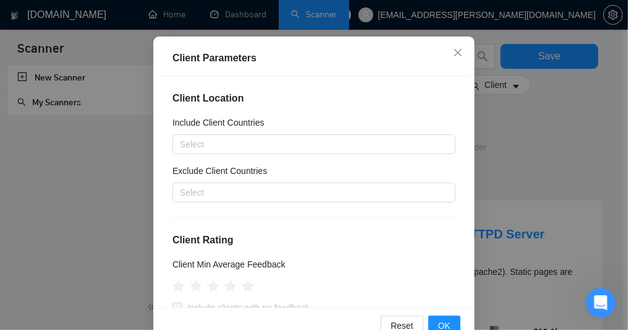
scroll to position [0, 0]
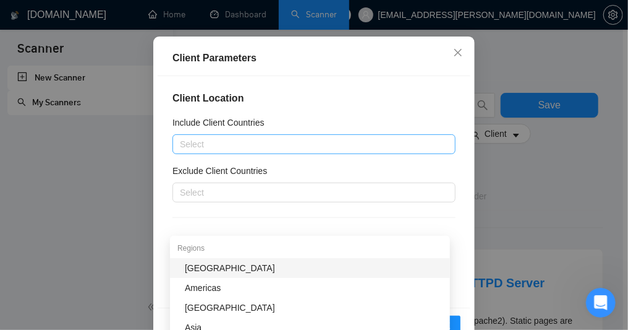
click at [208, 152] on div at bounding box center [308, 144] width 265 height 15
type input "us"
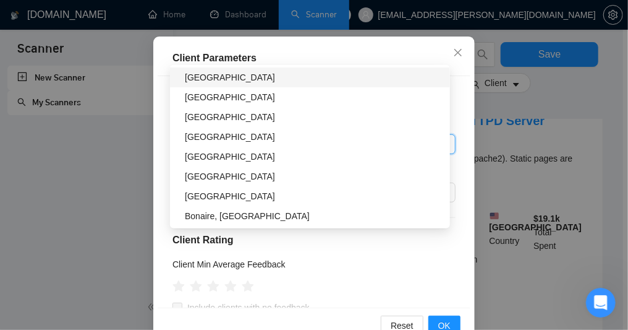
scroll to position [148, 0]
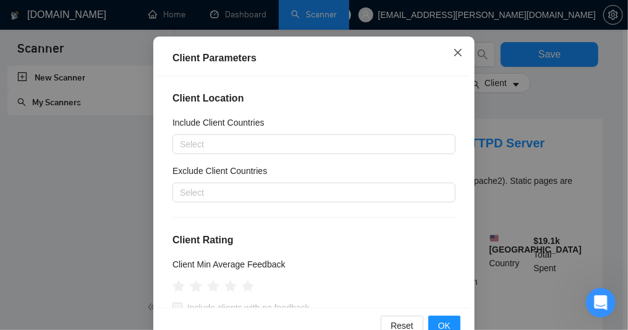
click at [455, 58] on icon "close" at bounding box center [458, 53] width 10 height 10
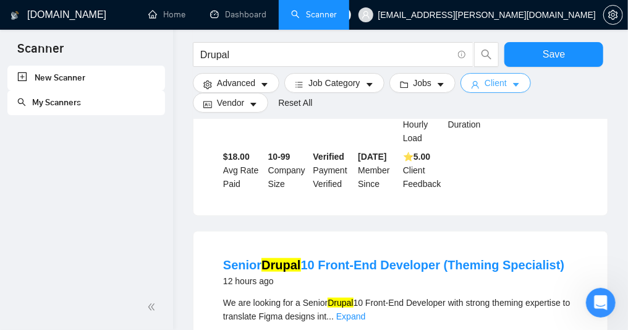
scroll to position [297, 0]
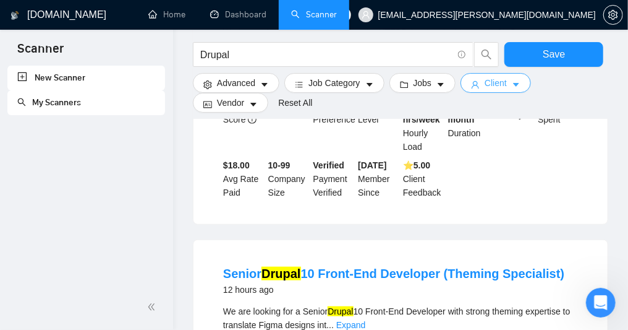
click at [507, 89] on span "Client" at bounding box center [496, 83] width 22 height 14
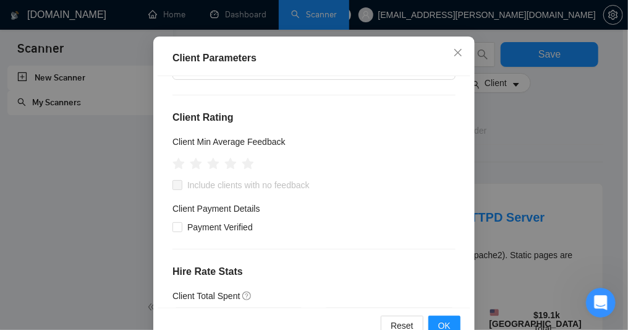
scroll to position [37, 0]
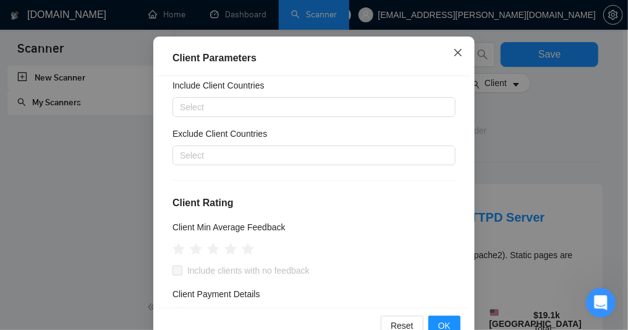
click at [456, 56] on icon "close" at bounding box center [458, 52] width 7 height 7
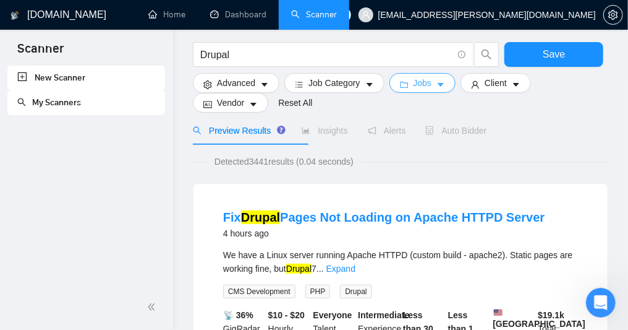
click at [432, 87] on span "Jobs" at bounding box center [423, 83] width 19 height 14
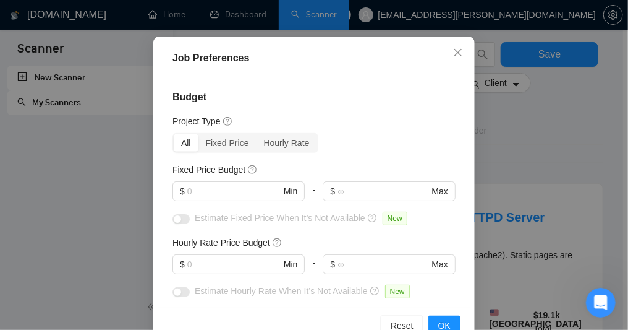
scroll to position [0, 0]
click at [457, 58] on icon "close" at bounding box center [458, 53] width 10 height 10
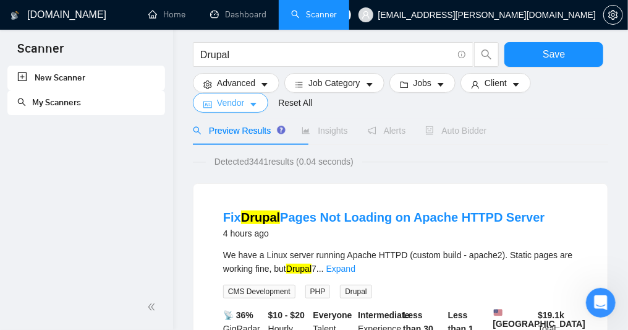
click at [260, 109] on button "Vendor" at bounding box center [230, 103] width 75 height 20
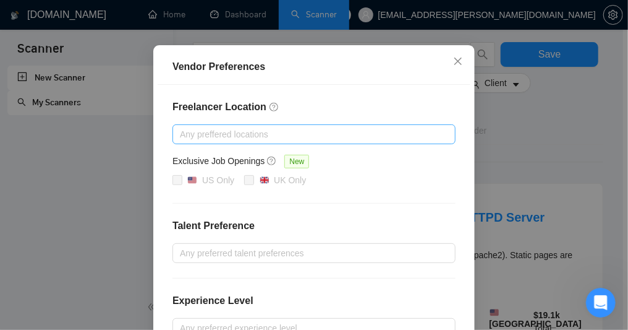
scroll to position [111, 0]
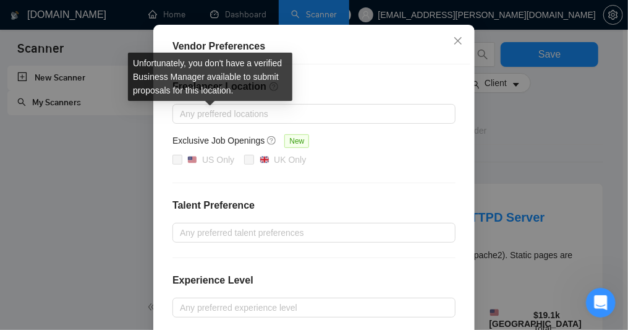
click at [179, 165] on span at bounding box center [178, 160] width 10 height 10
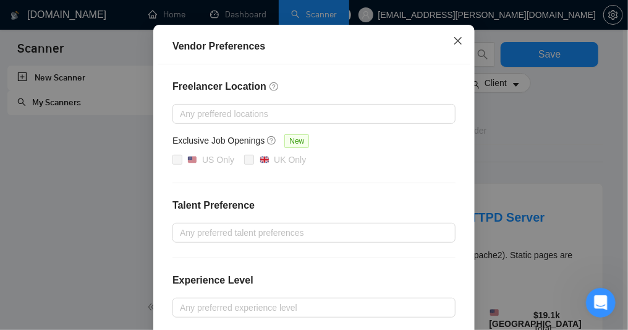
click at [455, 40] on icon "close" at bounding box center [458, 41] width 10 height 10
